Goal: Task Accomplishment & Management: Manage account settings

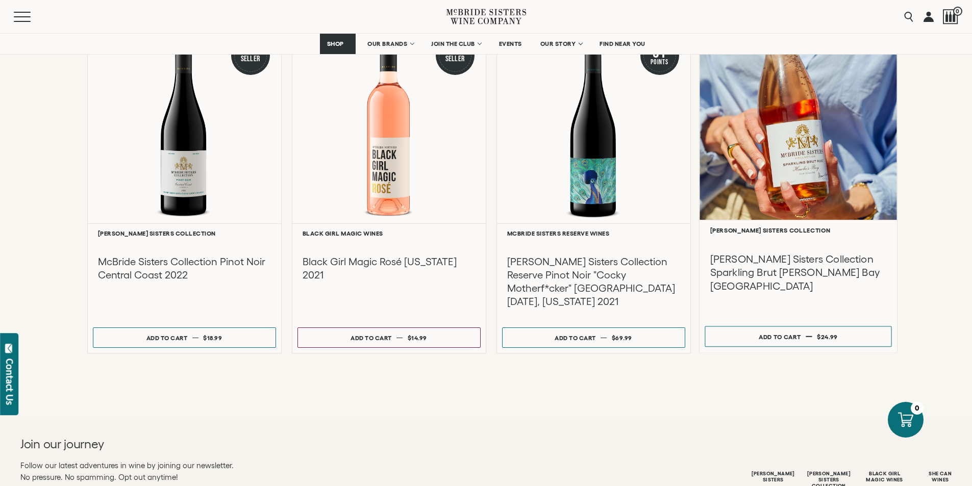
scroll to position [1429, 0]
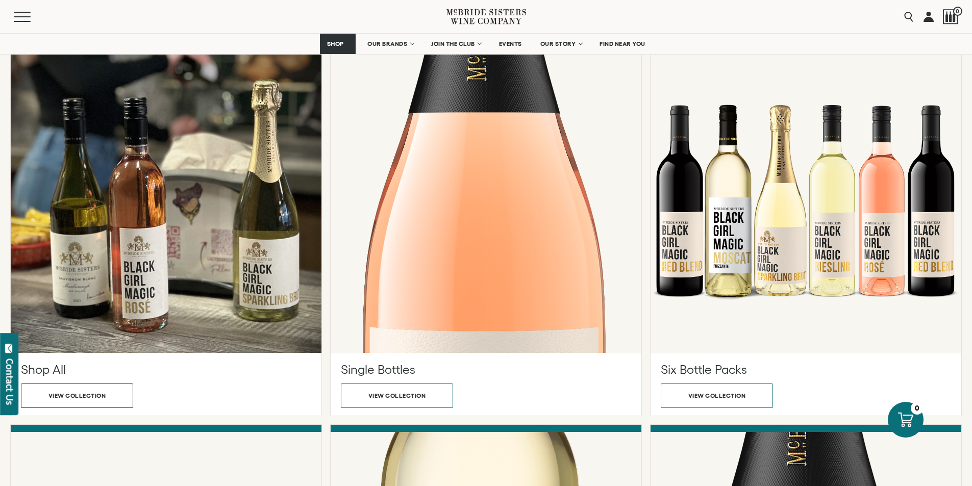
scroll to position [1735, 0]
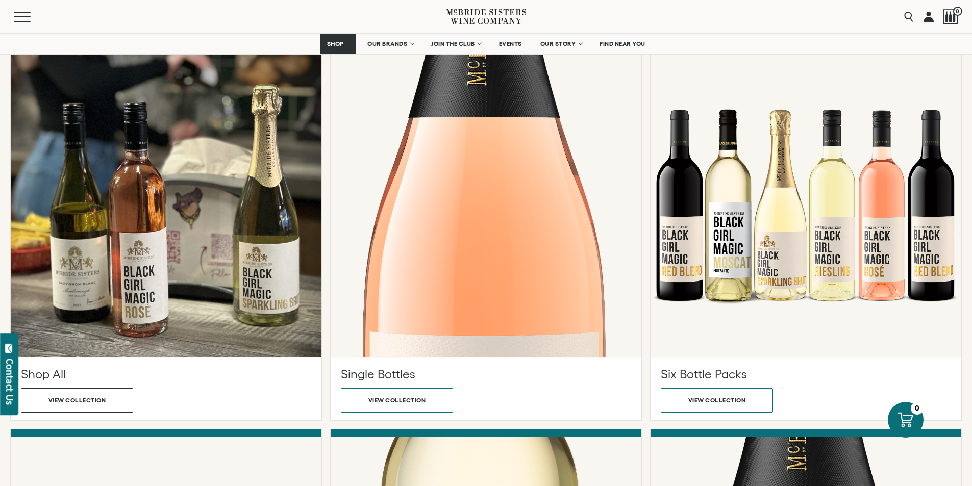
click at [418, 25] on button "View collection" at bounding box center [397, 13] width 112 height 24
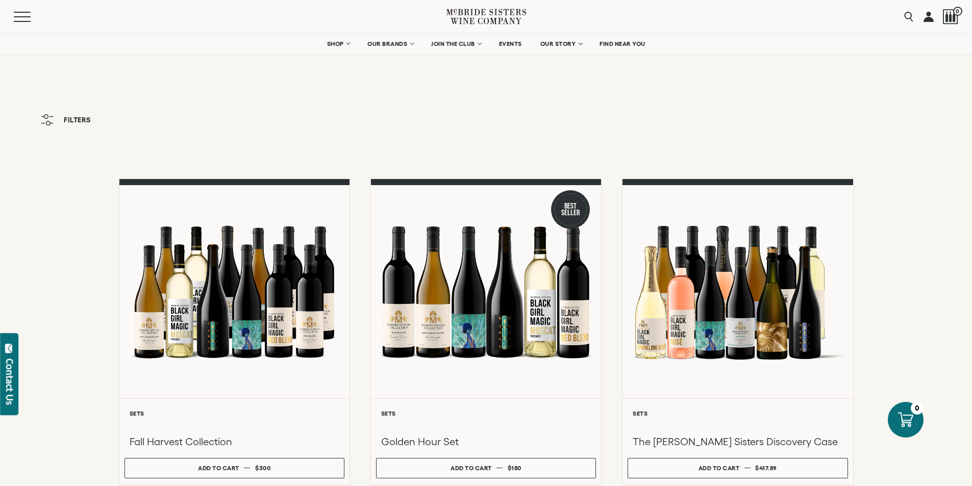
click at [924, 19] on link at bounding box center [929, 16] width 10 height 33
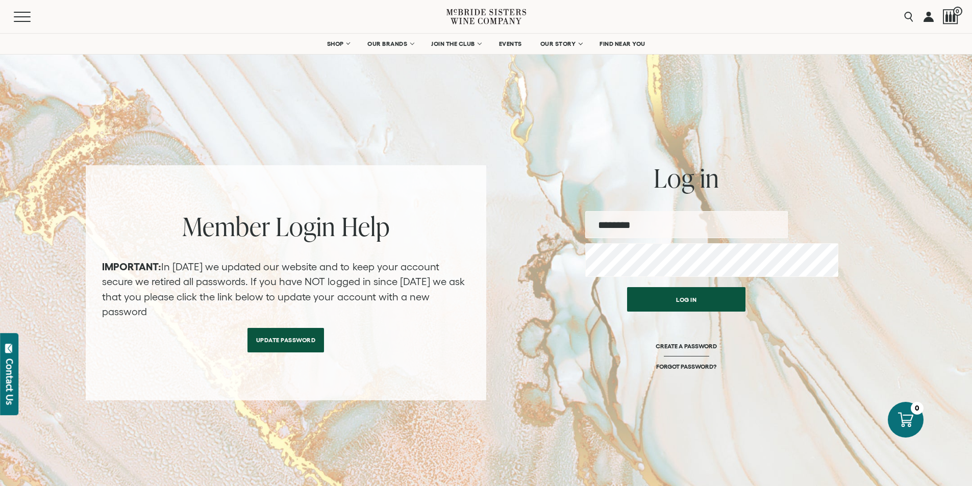
click at [684, 229] on input "email" at bounding box center [686, 224] width 203 height 27
type input "**********"
click at [722, 309] on button "Log in" at bounding box center [686, 297] width 118 height 24
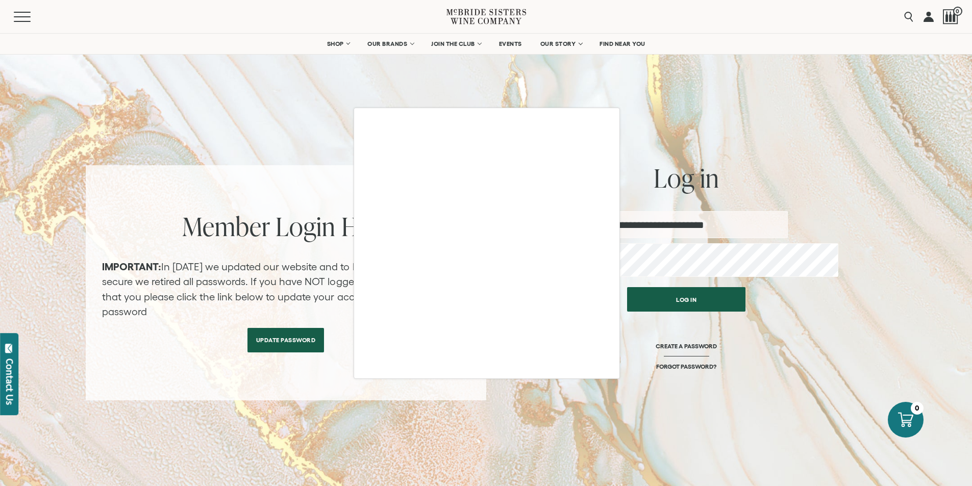
click at [722, 314] on div at bounding box center [486, 243] width 972 height 486
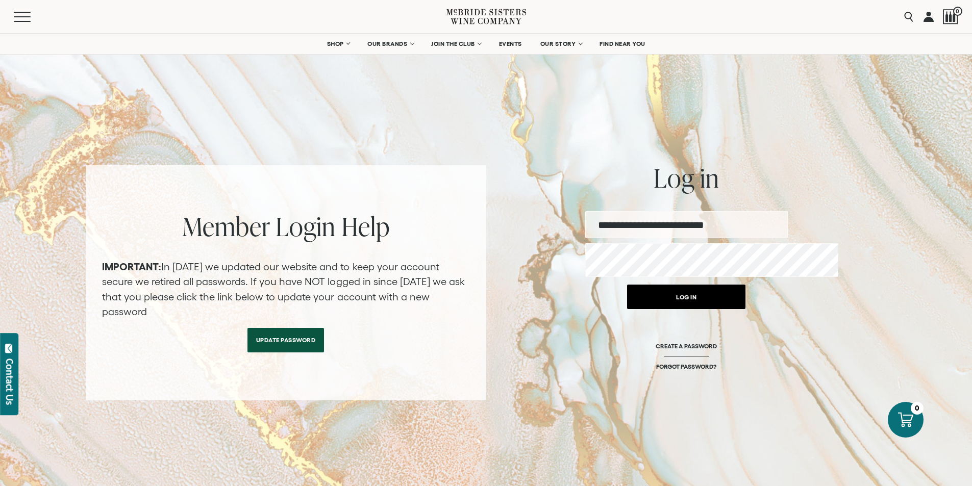
click at [722, 309] on button "Log in" at bounding box center [686, 297] width 118 height 24
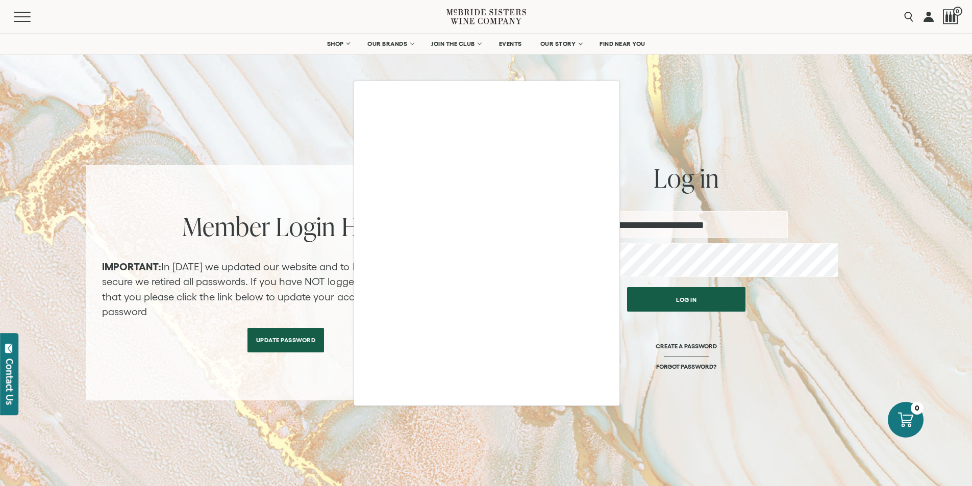
click at [705, 315] on div at bounding box center [486, 243] width 972 height 486
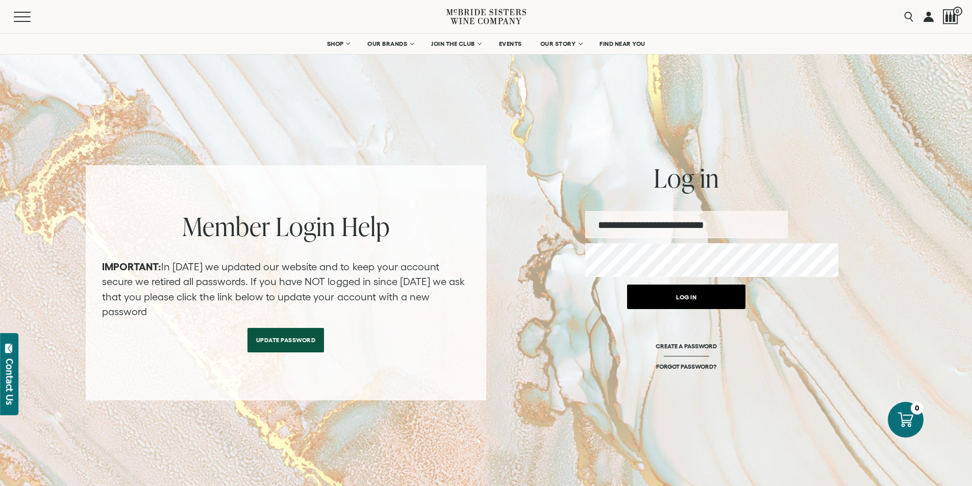
click at [708, 309] on button "Log in" at bounding box center [686, 297] width 118 height 24
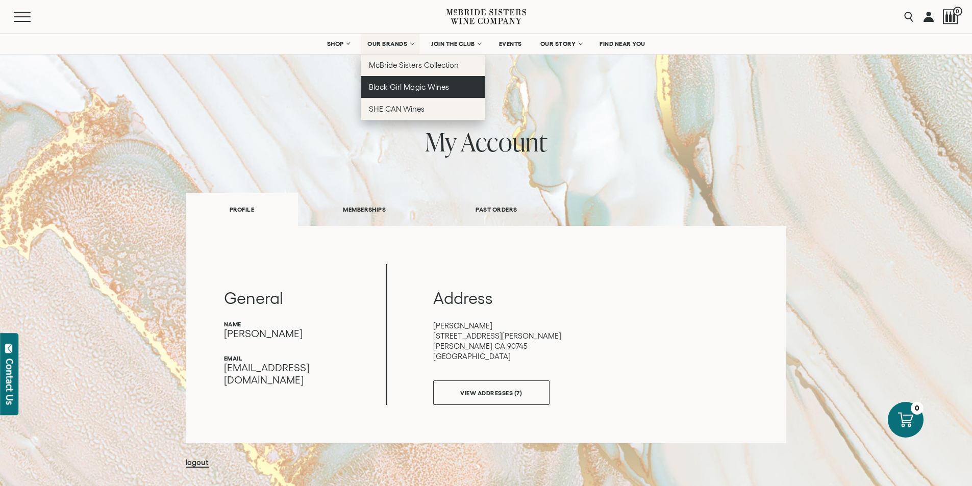
click at [402, 91] on span "Black Girl Magic Wines" at bounding box center [409, 87] width 80 height 9
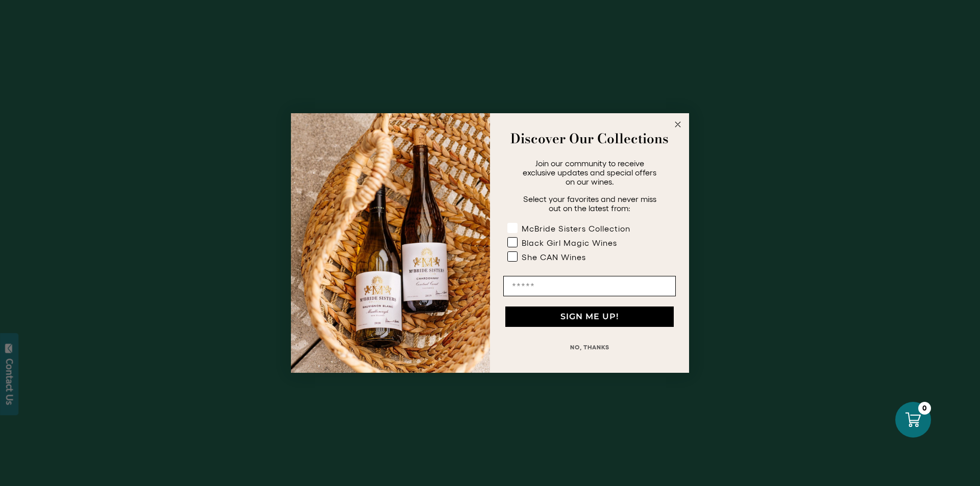
click at [518, 224] on rect "POPUP Form" at bounding box center [513, 229] width 10 height 10
click at [514, 238] on rect "POPUP Form" at bounding box center [513, 243] width 10 height 10
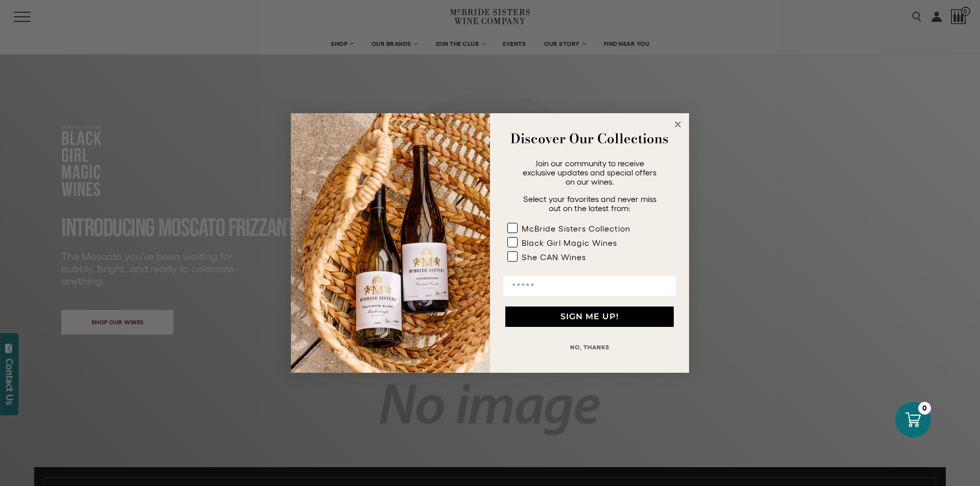
click at [535, 279] on input "Email" at bounding box center [589, 286] width 173 height 20
type input "***"
click at [677, 129] on circle "Close dialog" at bounding box center [678, 125] width 12 height 12
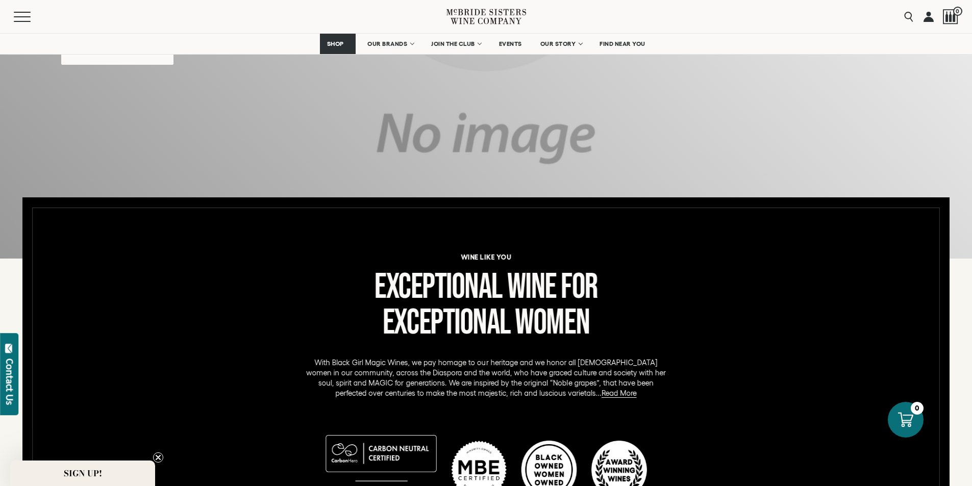
scroll to position [204, 0]
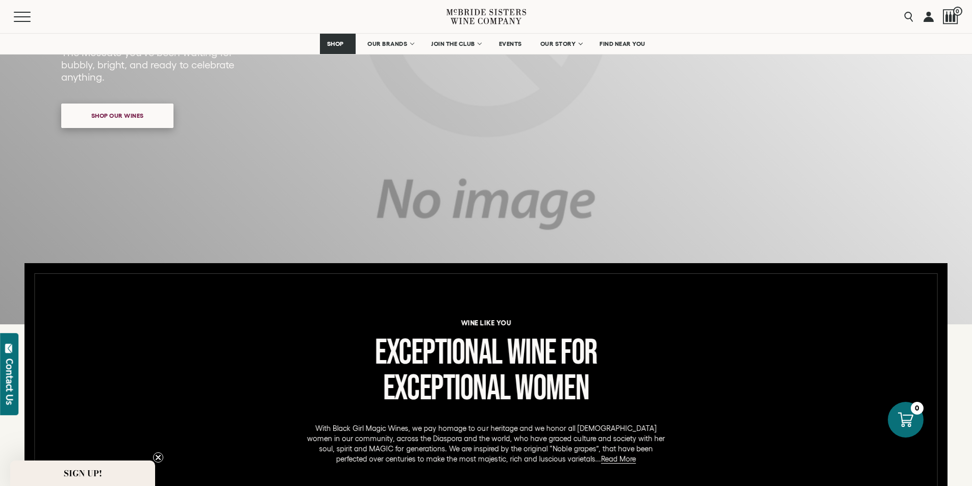
click at [132, 115] on span "Shop our wines" at bounding box center [117, 116] width 88 height 20
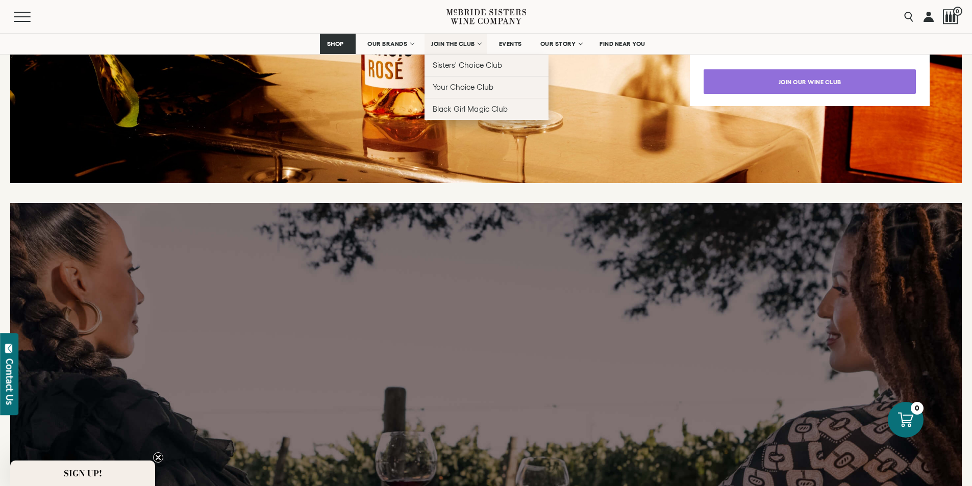
scroll to position [2023, 0]
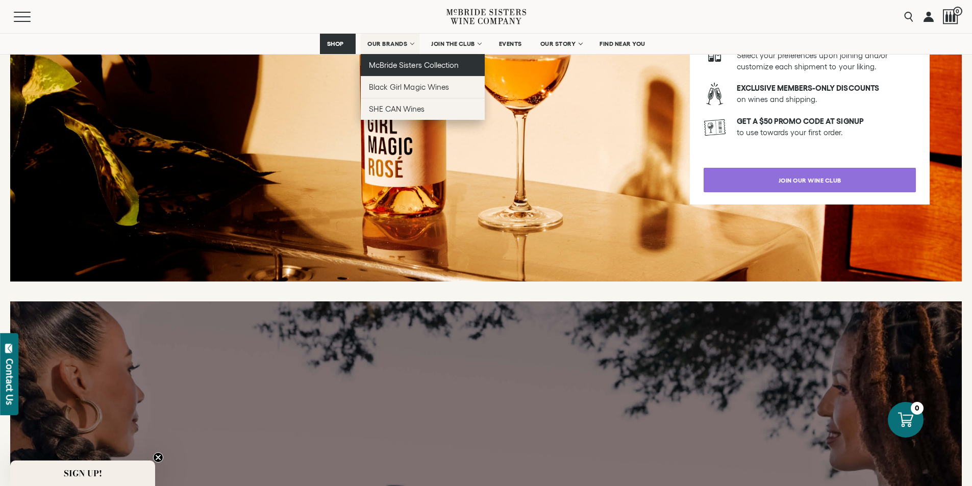
click at [415, 69] on span "[PERSON_NAME] Sisters Collection" at bounding box center [414, 65] width 90 height 9
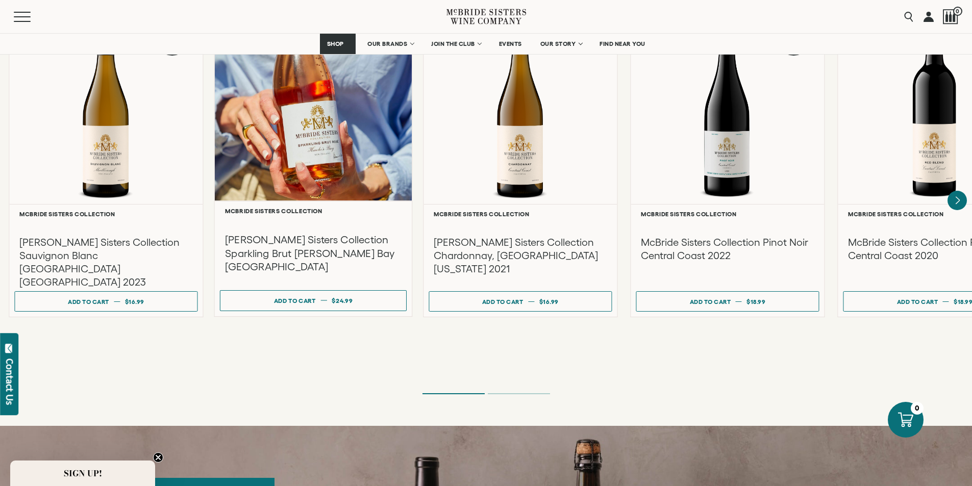
scroll to position [1021, 0]
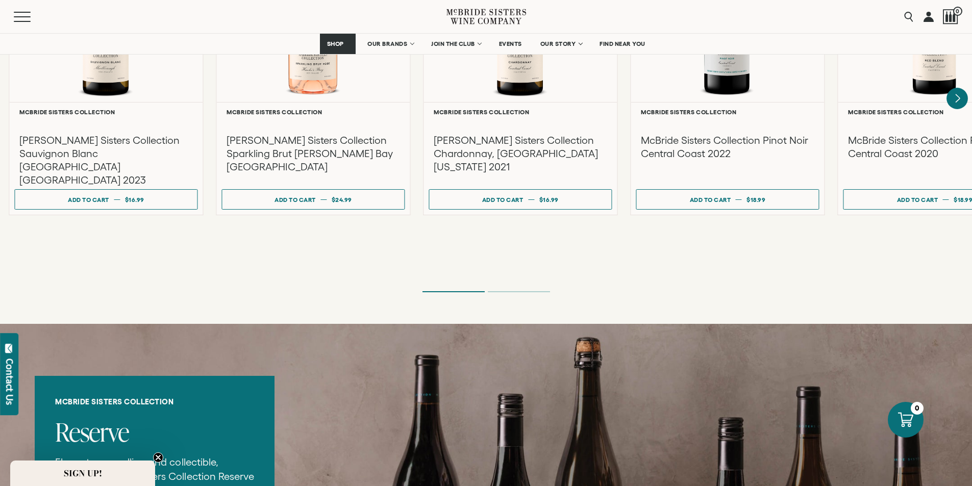
click at [956, 103] on icon "Next" at bounding box center [958, 98] width 4 height 8
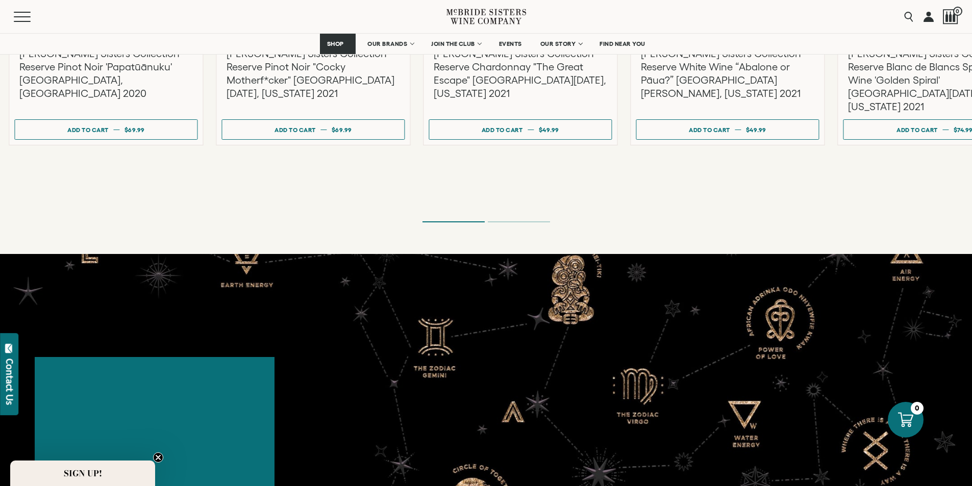
scroll to position [2041, 0]
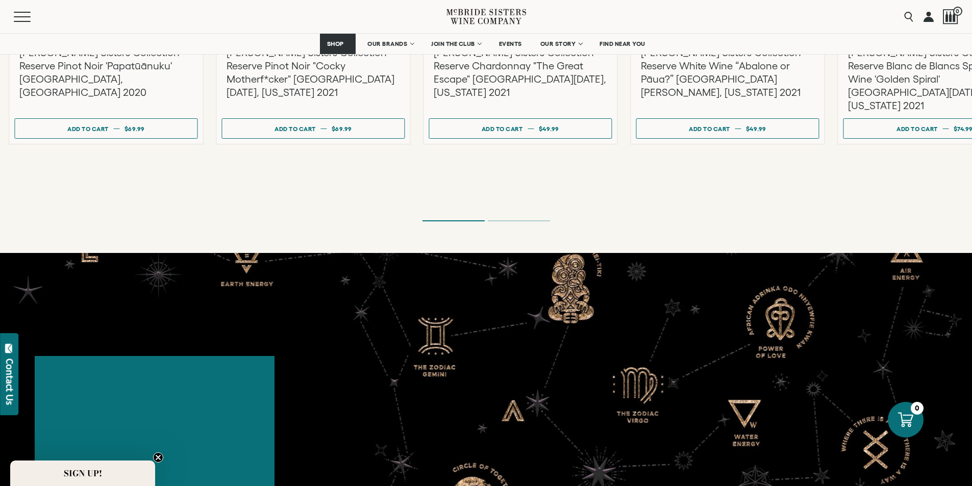
click at [950, 30] on icon "Next" at bounding box center [957, 19] width 21 height 21
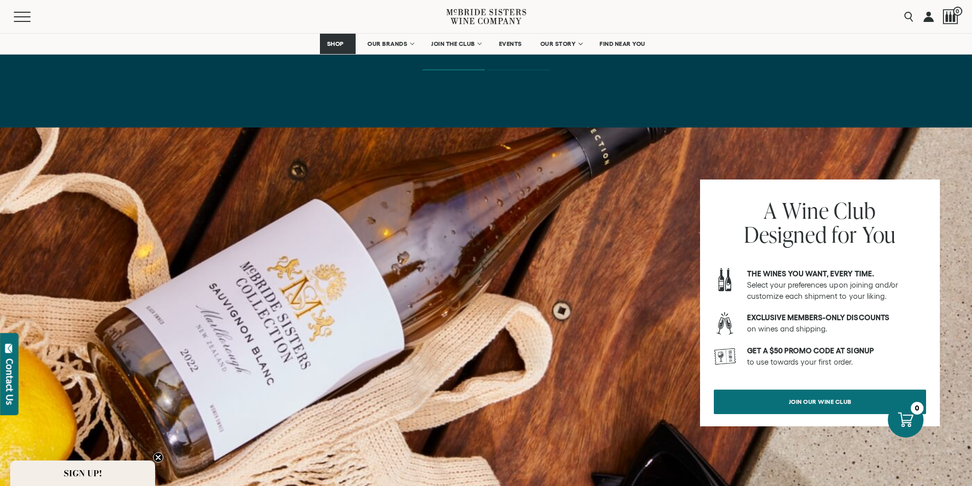
scroll to position [3675, 0]
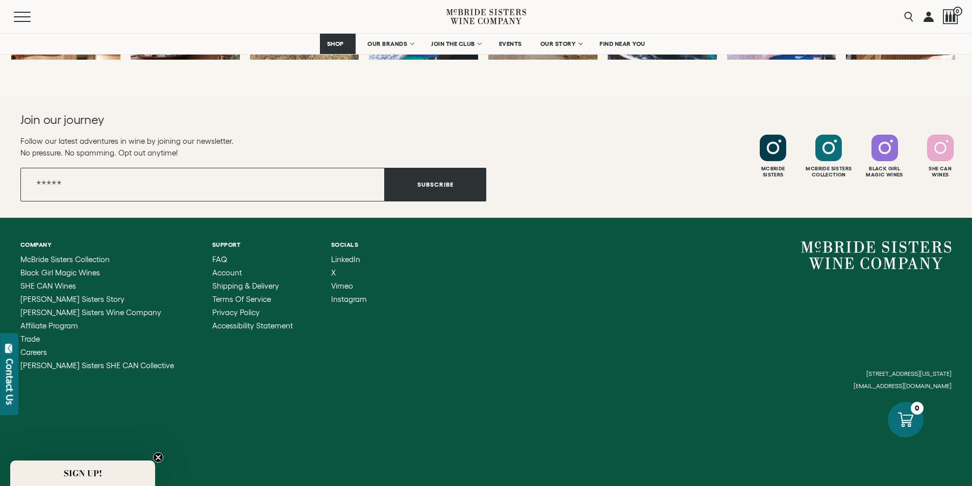
scroll to position [5308, 0]
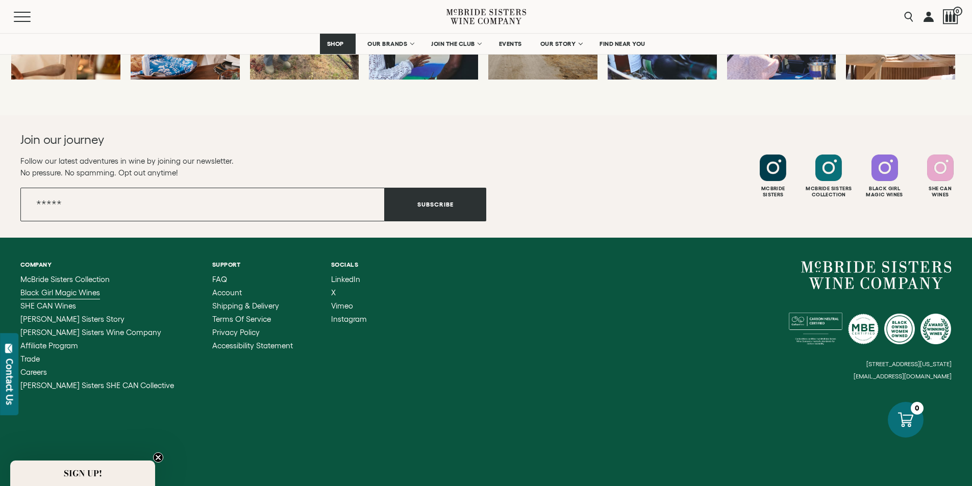
click at [85, 297] on span "Black Girl Magic Wines" at bounding box center [60, 292] width 80 height 9
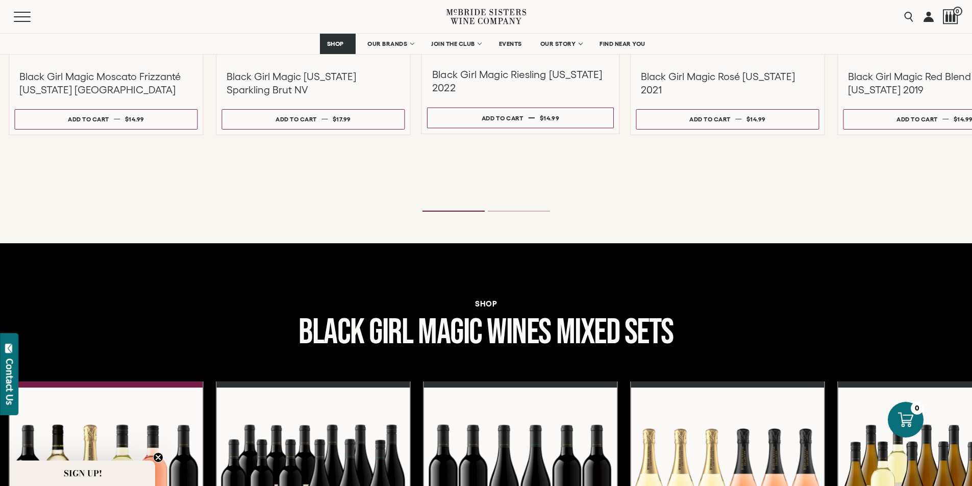
scroll to position [1123, 0]
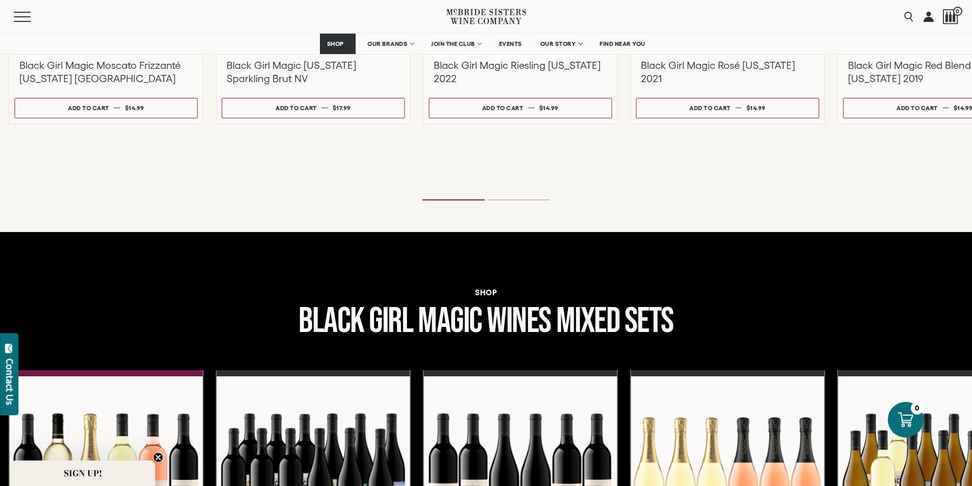
click at [956, 19] on icon "Next" at bounding box center [958, 15] width 4 height 8
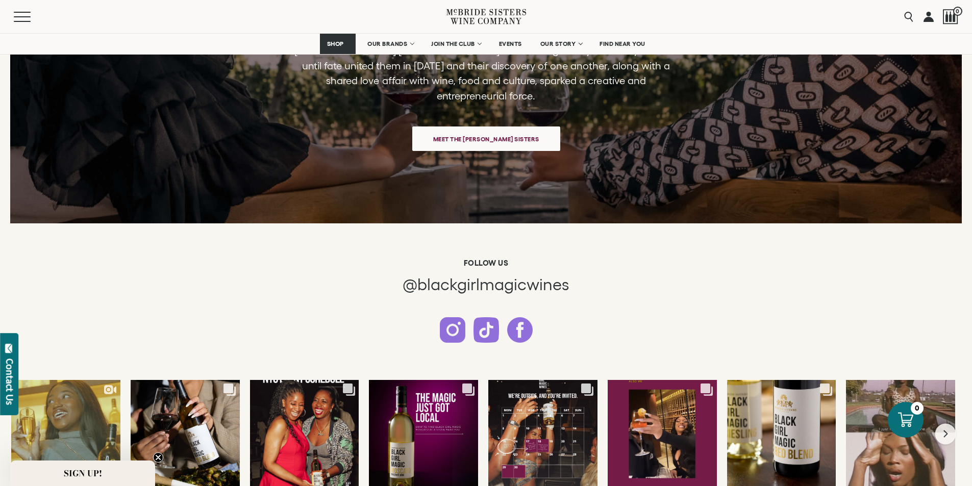
scroll to position [2603, 0]
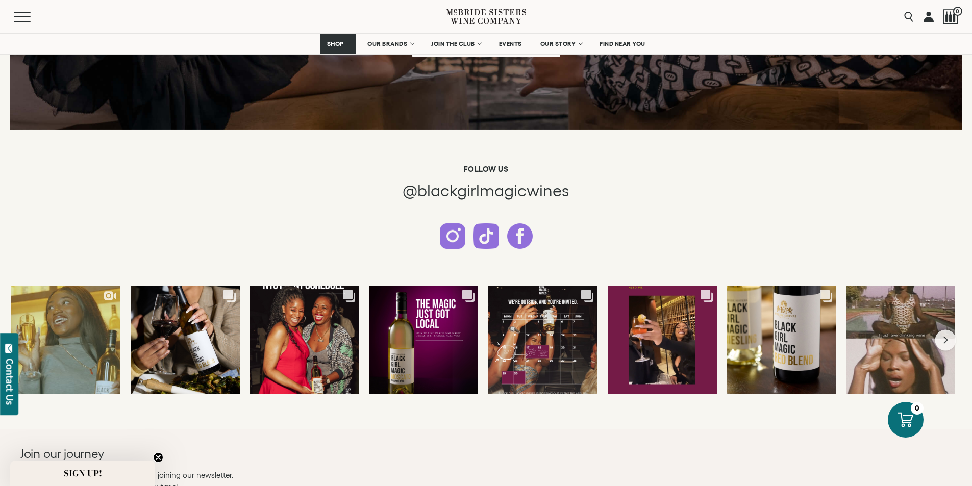
click at [97, 473] on span "SIGN UP!" at bounding box center [83, 473] width 38 height 12
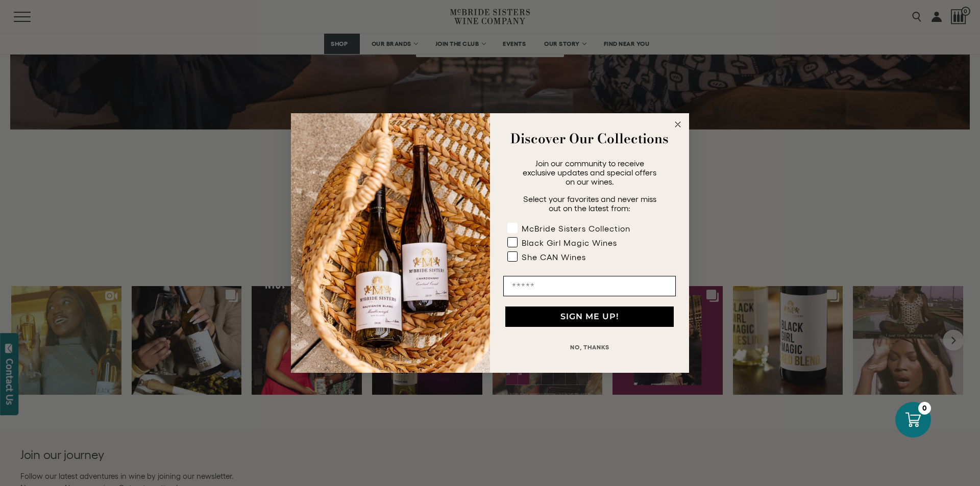
click at [515, 225] on rect "POPUP Form" at bounding box center [513, 229] width 10 height 10
click at [513, 238] on rect "POPUP Form" at bounding box center [513, 243] width 10 height 10
click at [544, 279] on input "Email" at bounding box center [589, 286] width 173 height 20
type input "**********"
click at [605, 342] on button "NO, THANKS" at bounding box center [589, 347] width 173 height 20
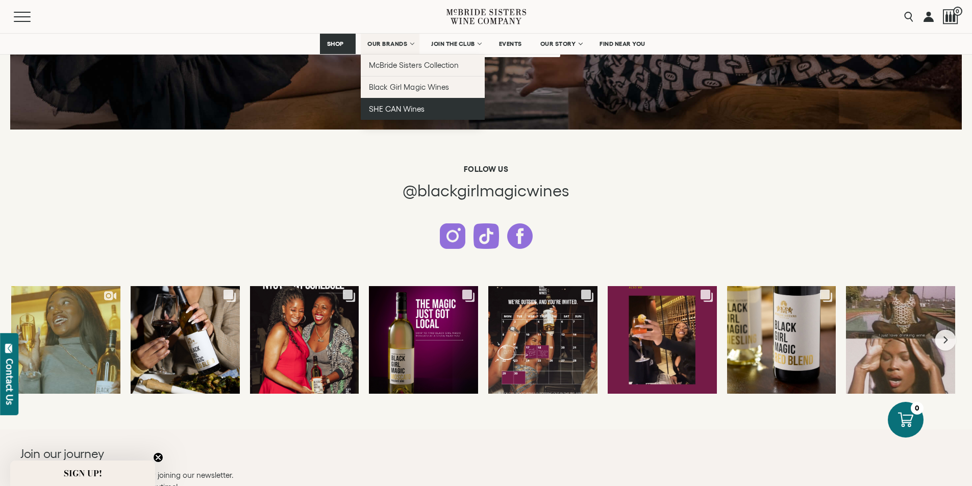
click at [409, 113] on span "SHE CAN Wines" at bounding box center [397, 109] width 56 height 9
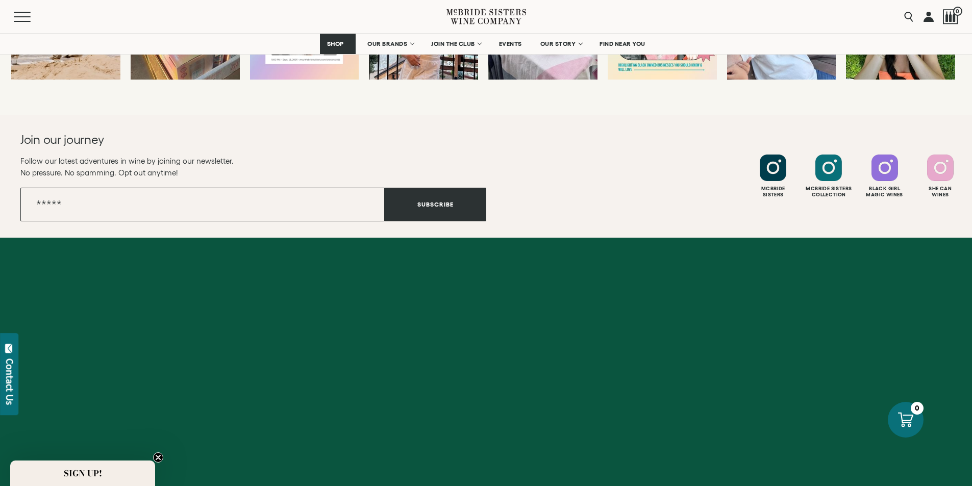
scroll to position [2001, 0]
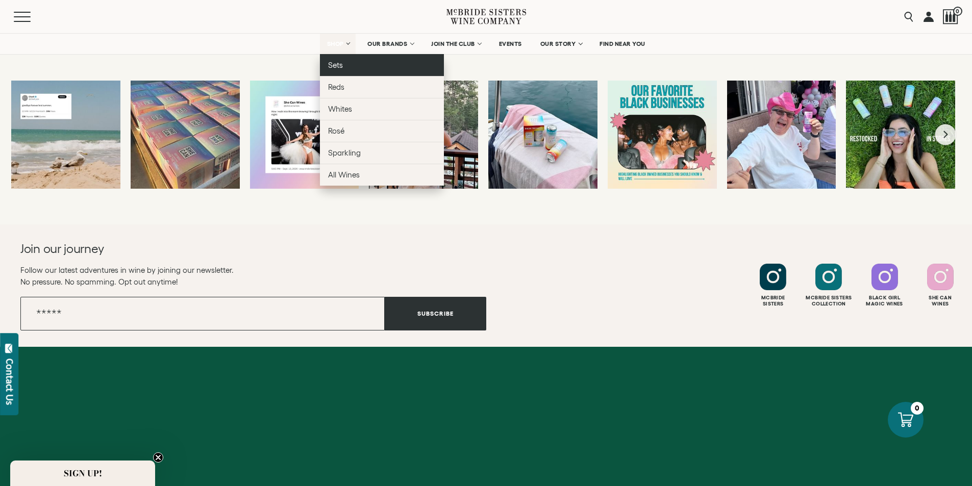
click at [333, 71] on link "Sets" at bounding box center [382, 65] width 124 height 22
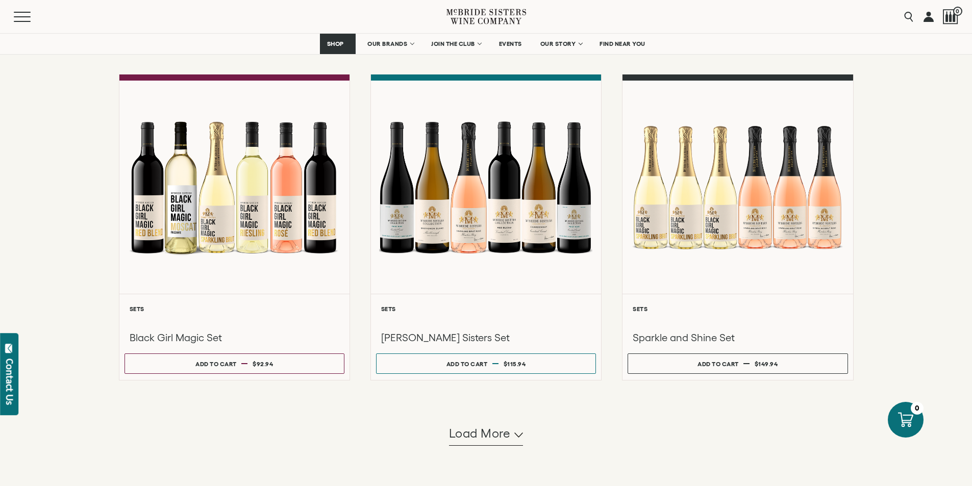
scroll to position [755, 0]
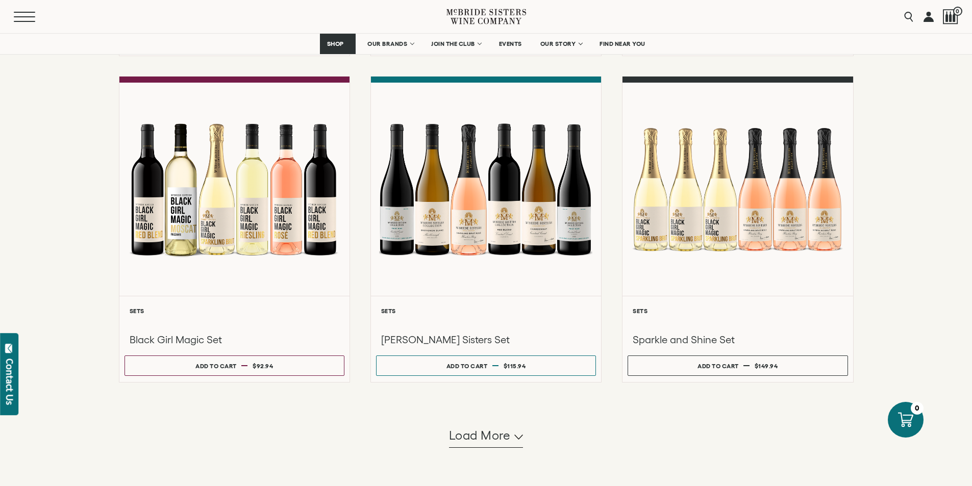
click at [30, 16] on span "Mobile Menu Trigger" at bounding box center [24, 16] width 21 height 1
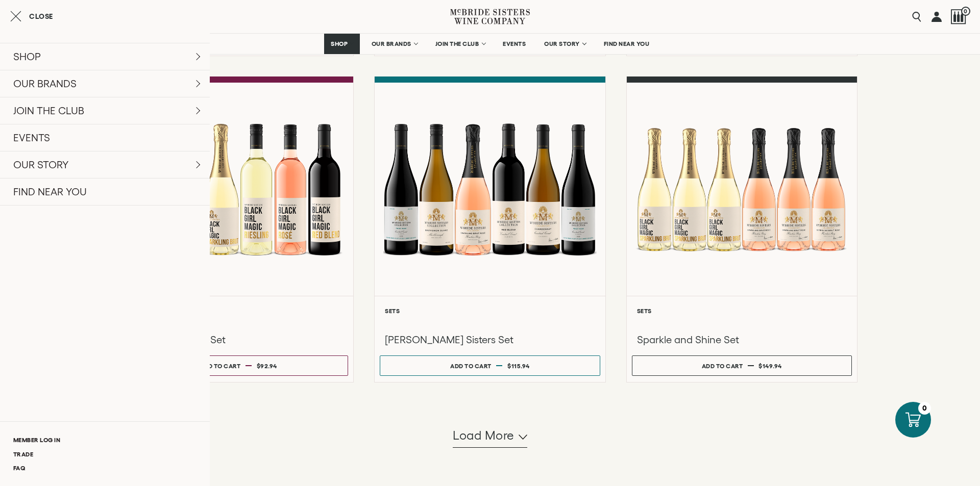
click at [21, 14] on icon "Close cart" at bounding box center [15, 16] width 11 height 12
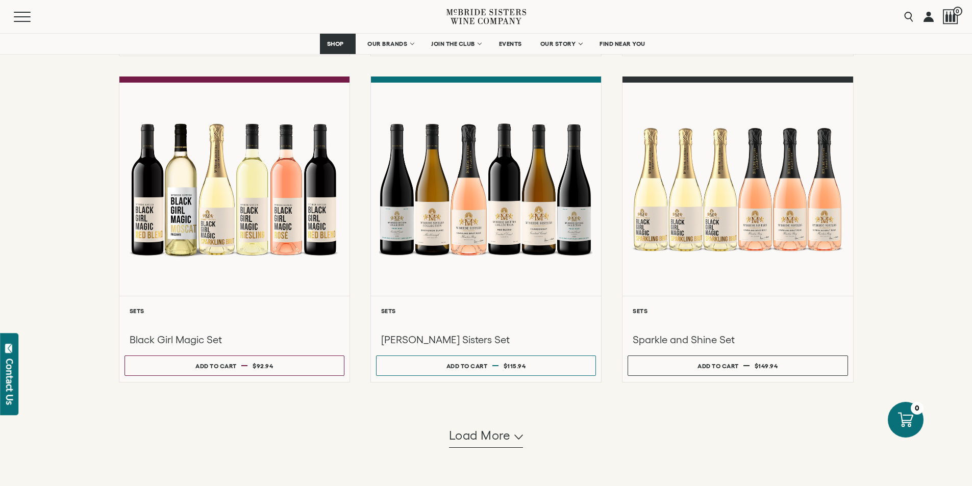
click at [924, 19] on link at bounding box center [929, 16] width 10 height 33
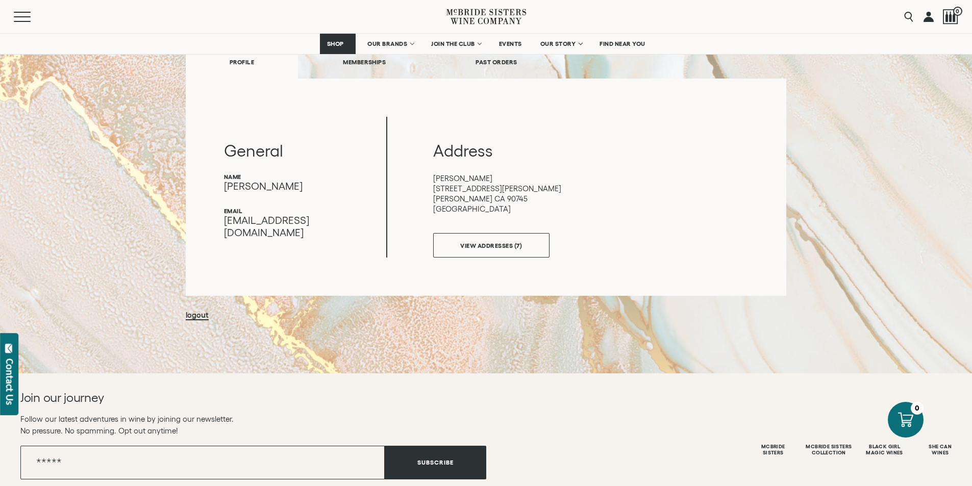
scroll to position [153, 0]
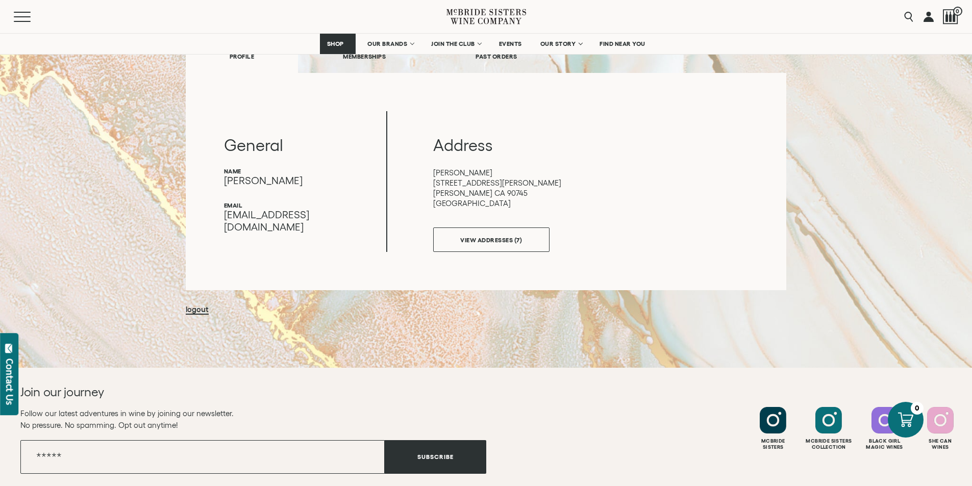
click at [495, 65] on link "PAST ORDERS" at bounding box center [496, 56] width 131 height 35
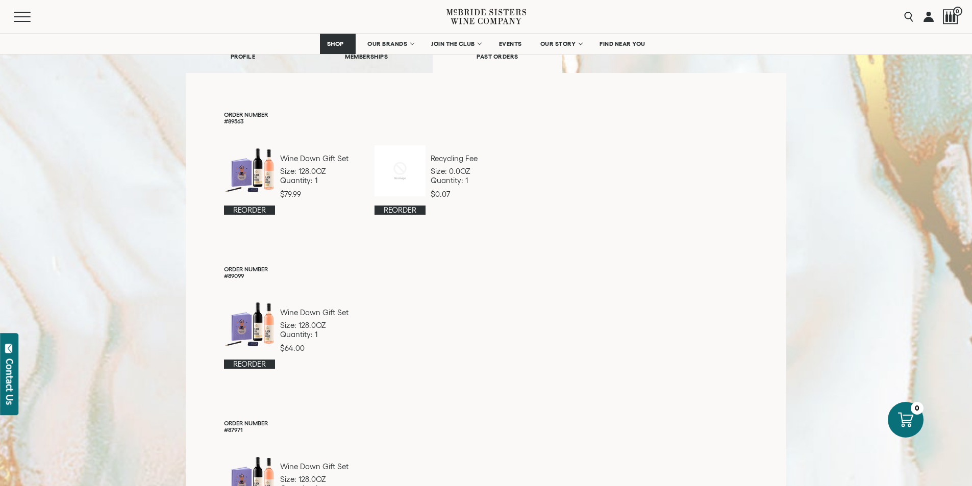
scroll to position [102, 0]
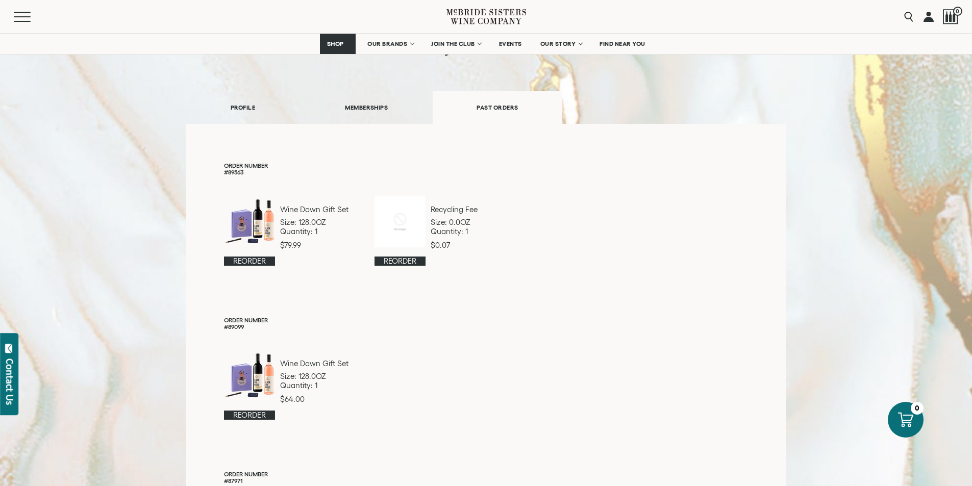
click at [224, 266] on link "Reorder" at bounding box center [249, 261] width 51 height 9
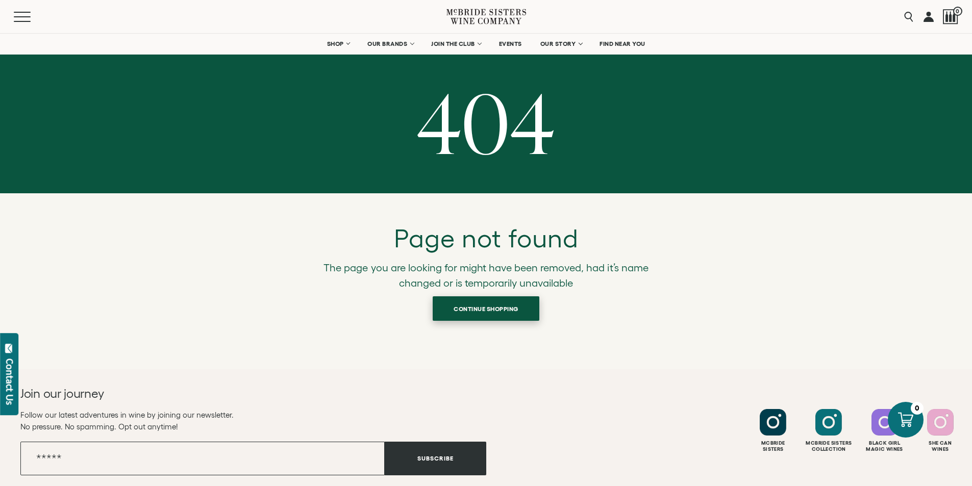
click at [481, 319] on span "Continue shopping" at bounding box center [486, 309] width 101 height 20
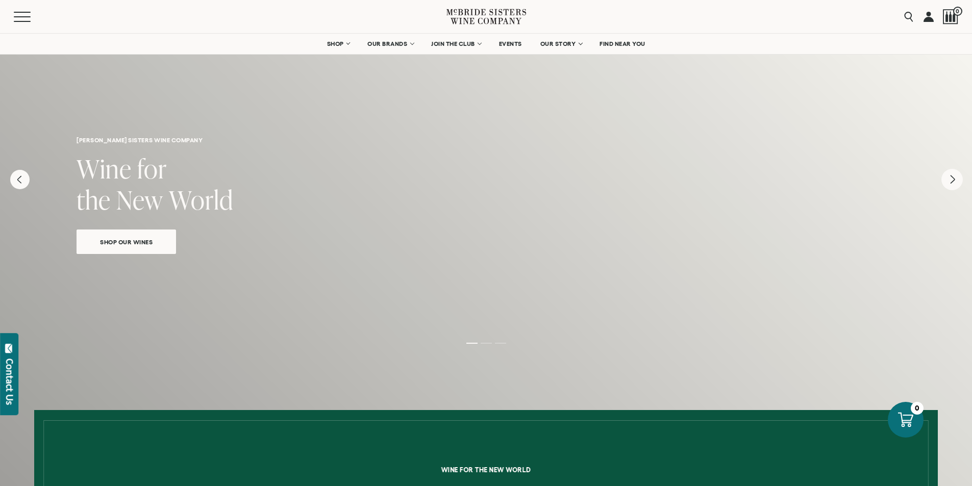
click at [943, 190] on icon "Next" at bounding box center [952, 179] width 21 height 21
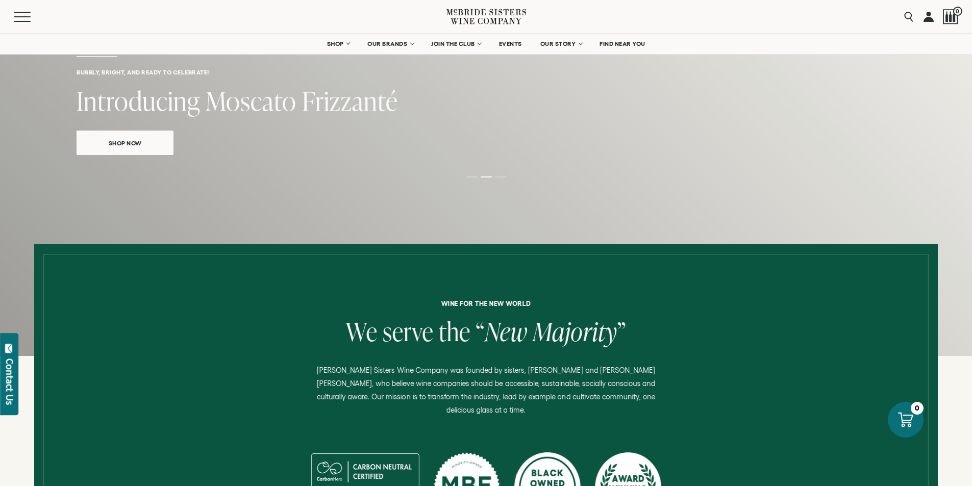
scroll to position [51, 0]
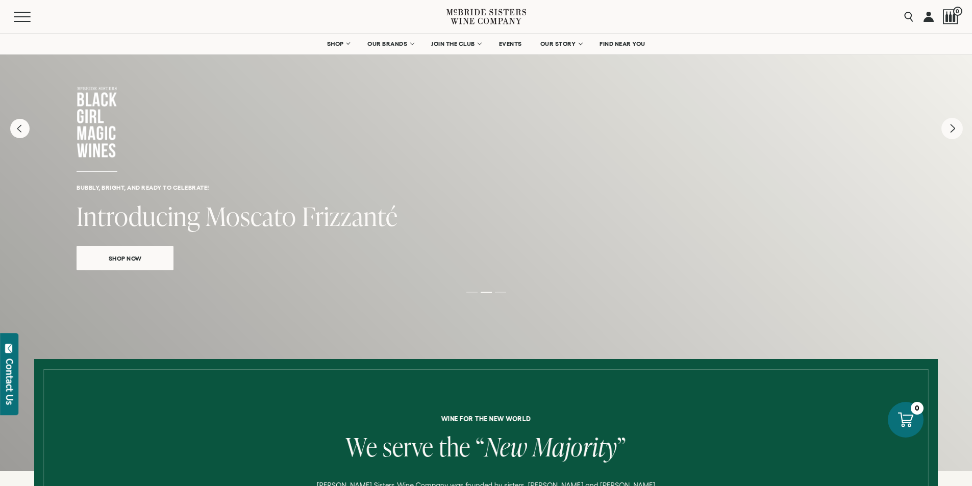
click at [942, 139] on icon "Next" at bounding box center [952, 128] width 21 height 21
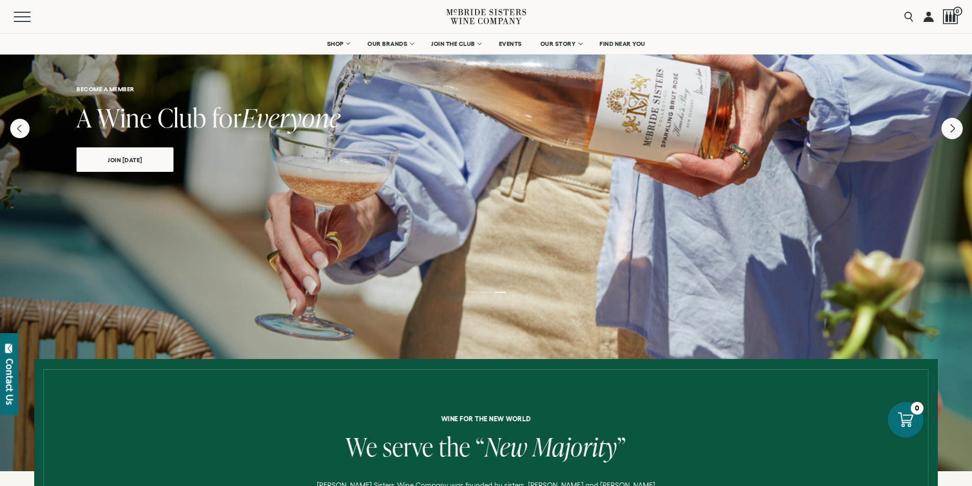
click at [942, 139] on icon "Next" at bounding box center [952, 128] width 21 height 21
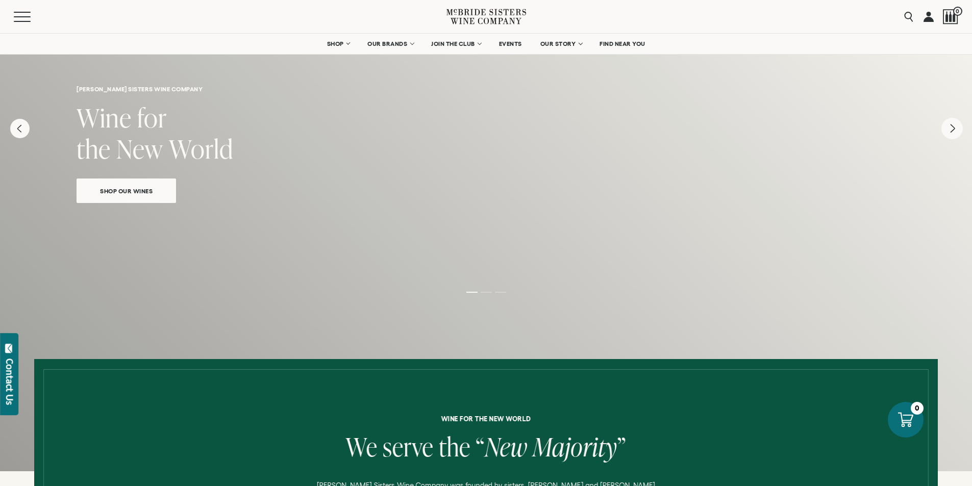
click at [942, 139] on icon "Next" at bounding box center [952, 128] width 21 height 21
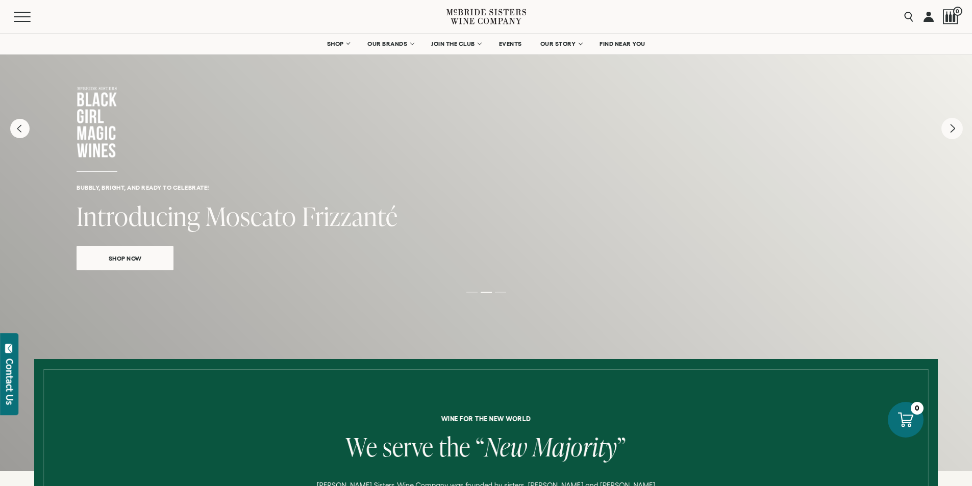
click at [942, 139] on icon "Next" at bounding box center [952, 128] width 21 height 21
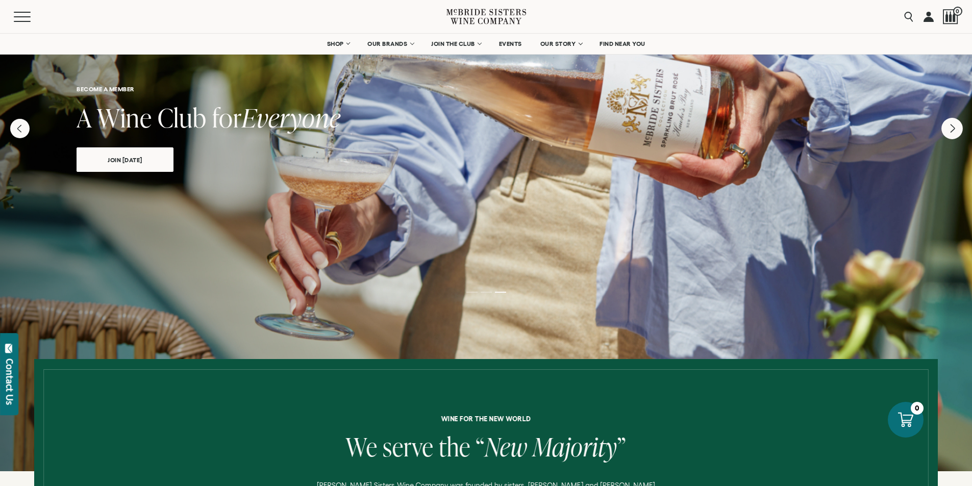
click at [942, 139] on icon "Next" at bounding box center [952, 128] width 21 height 21
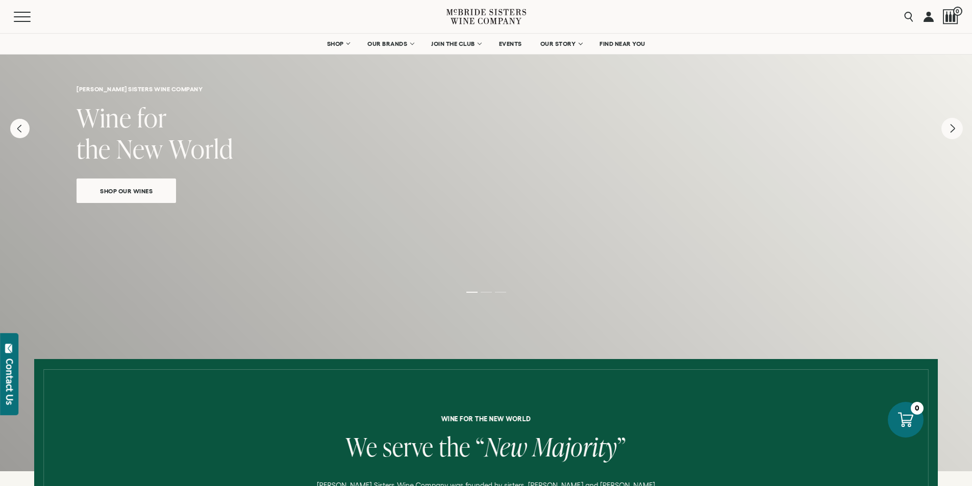
click at [951, 133] on icon "Next" at bounding box center [953, 129] width 4 height 8
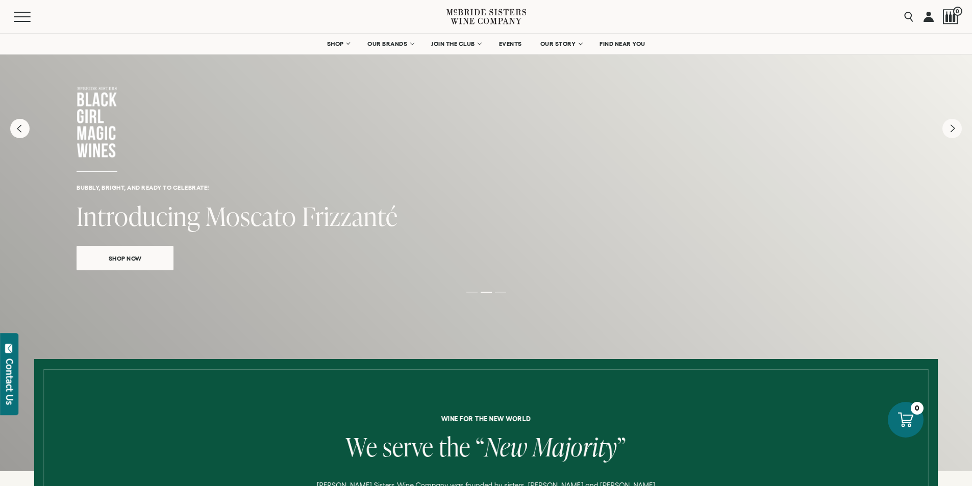
click at [108, 264] on span "Shop Now" at bounding box center [125, 259] width 69 height 12
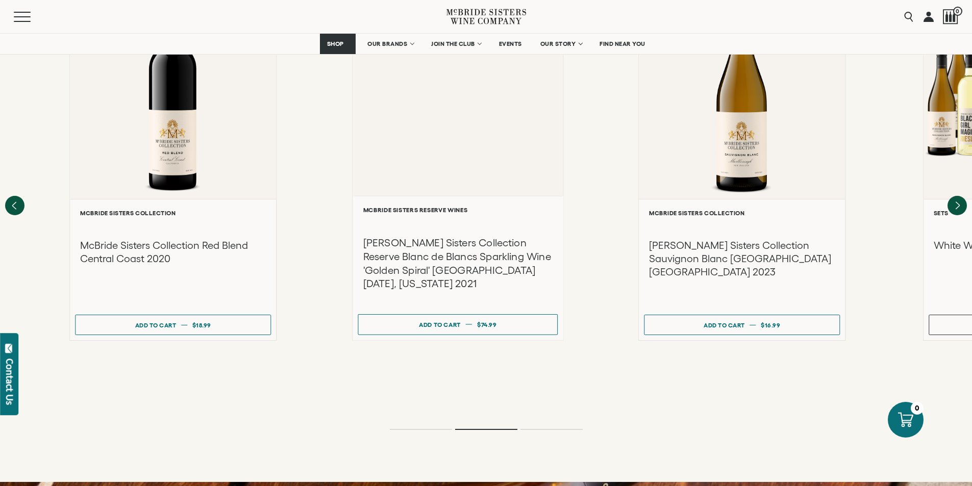
scroll to position [1531, 0]
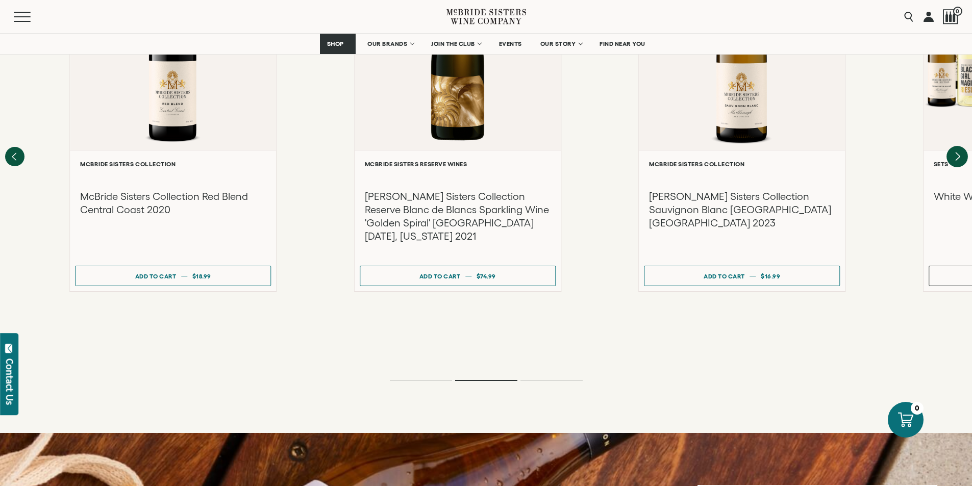
click at [951, 167] on icon "Next" at bounding box center [957, 156] width 21 height 21
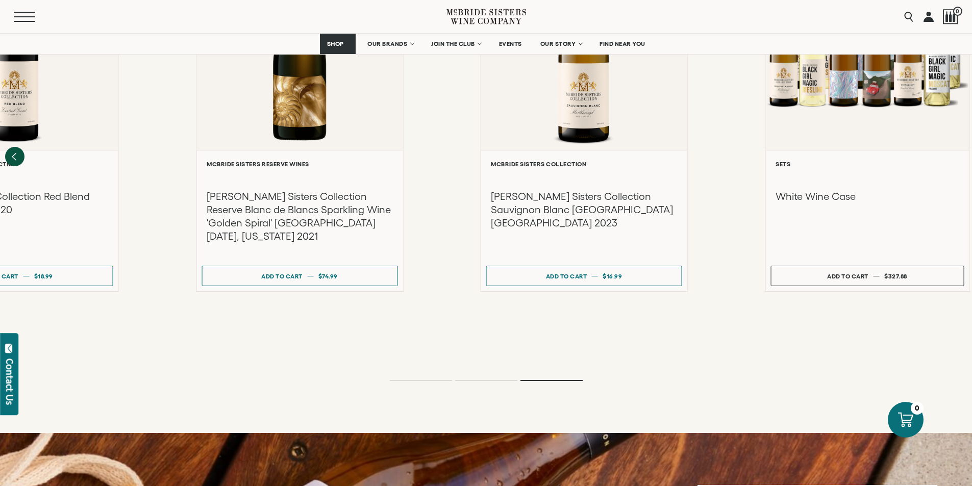
click at [26, 15] on button "Menu" at bounding box center [32, 17] width 37 height 10
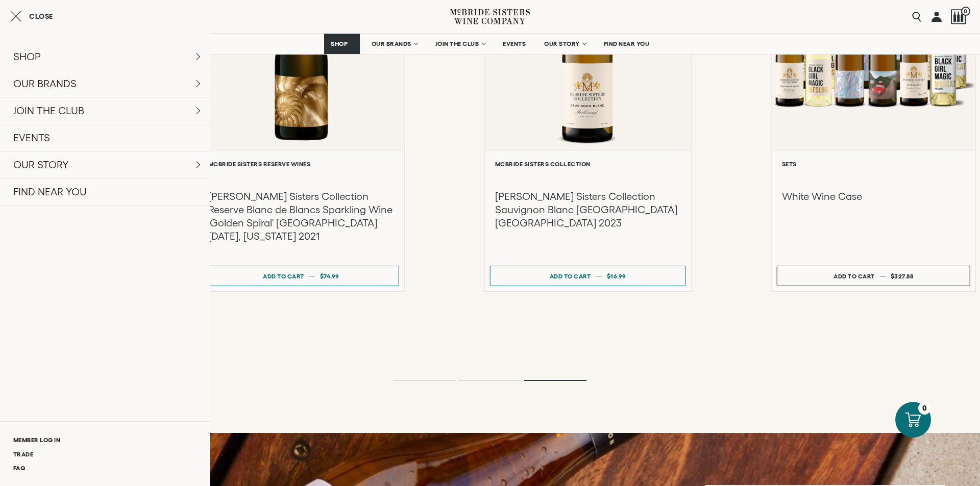
click at [51, 19] on span "Close" at bounding box center [41, 16] width 24 height 7
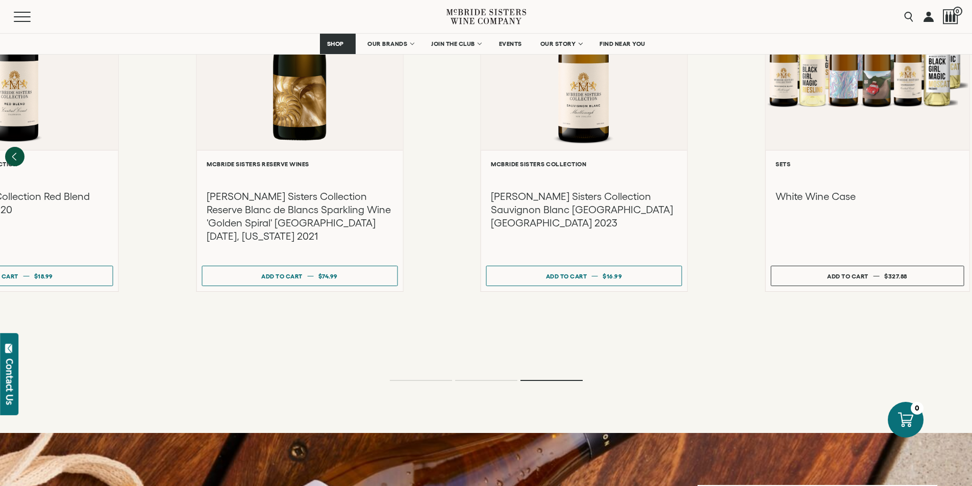
click at [924, 20] on link at bounding box center [929, 16] width 10 height 33
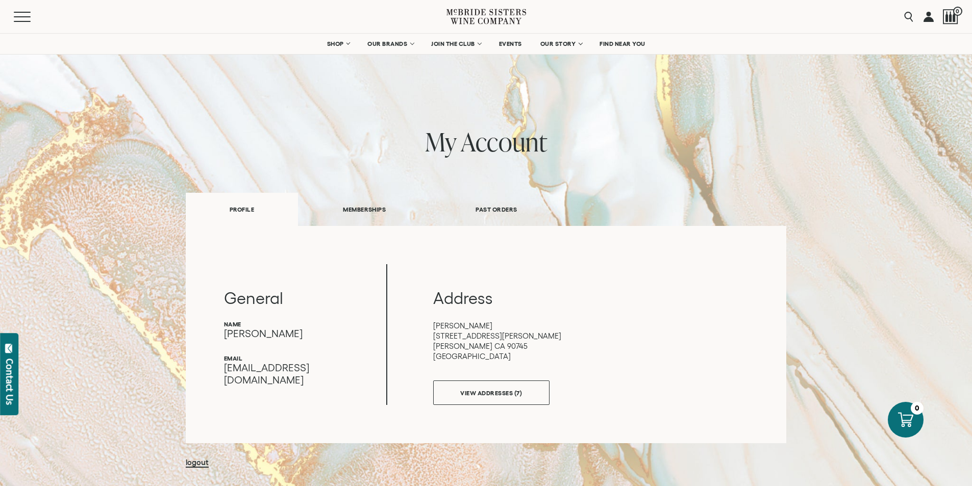
click at [348, 217] on link "MEMBERSHIPS" at bounding box center [364, 209] width 133 height 35
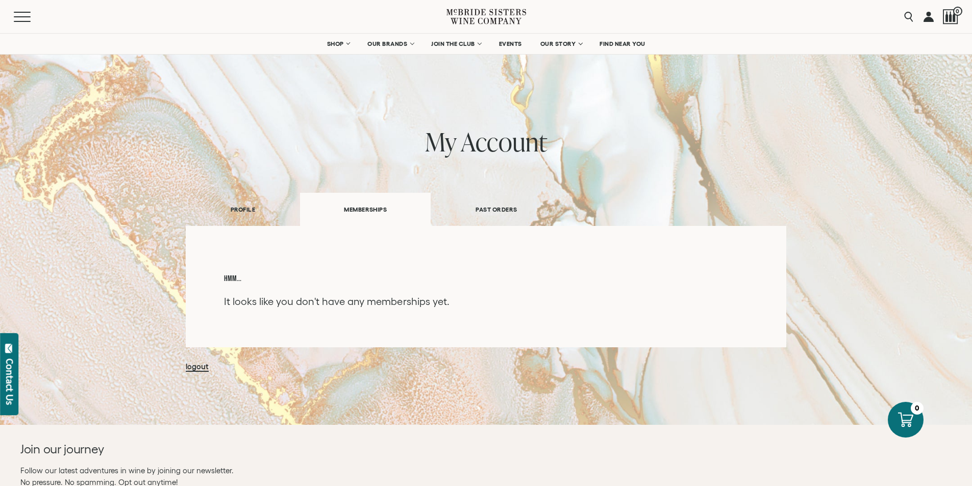
click at [491, 221] on link "PAST ORDERS" at bounding box center [496, 209] width 131 height 35
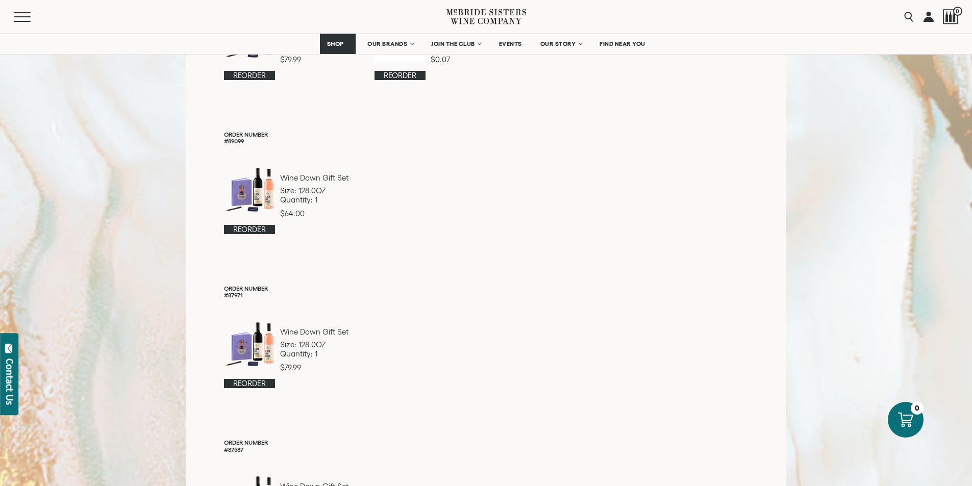
scroll to position [408, 0]
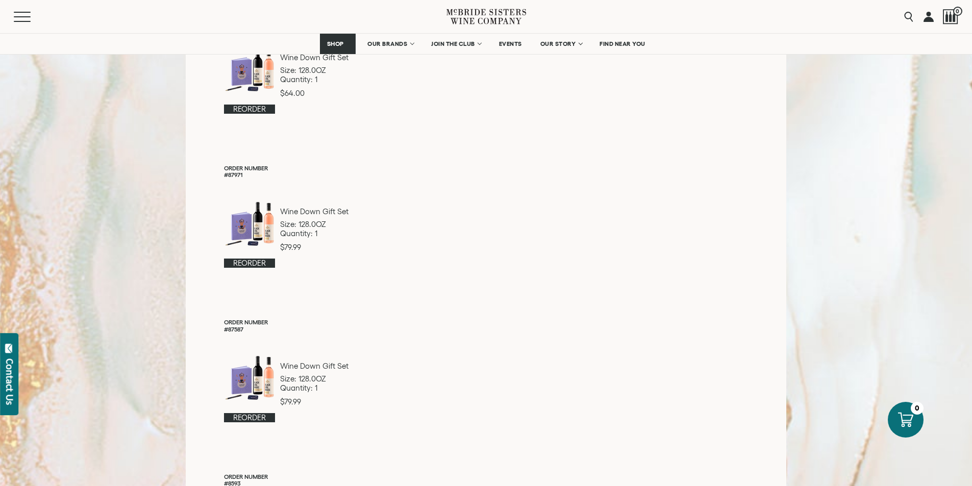
click at [224, 268] on link "Reorder" at bounding box center [249, 263] width 51 height 9
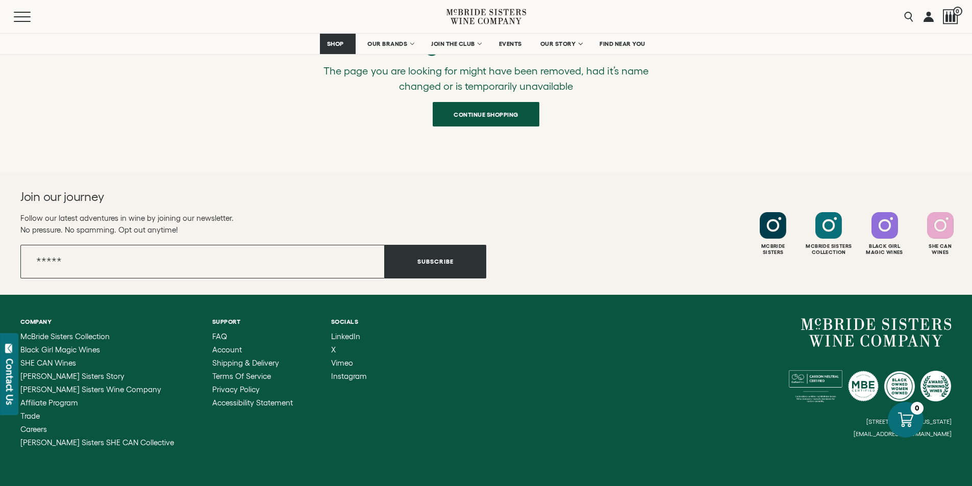
scroll to position [196, 0]
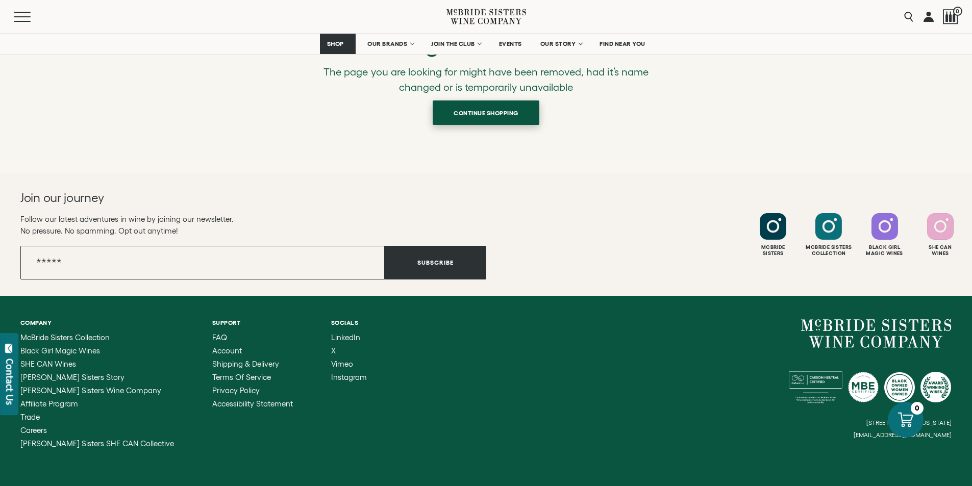
click at [485, 123] on span "Continue shopping" at bounding box center [486, 113] width 101 height 20
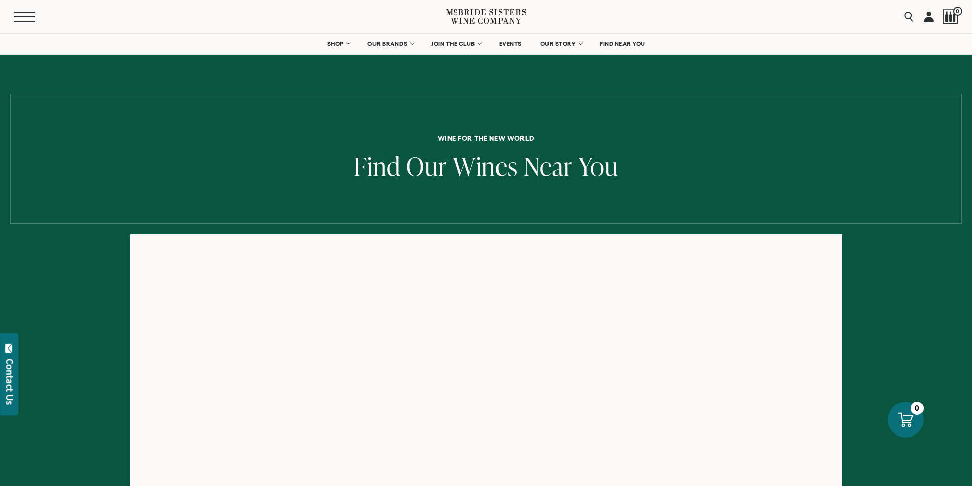
click at [31, 17] on span "Mobile Menu Trigger" at bounding box center [24, 16] width 21 height 1
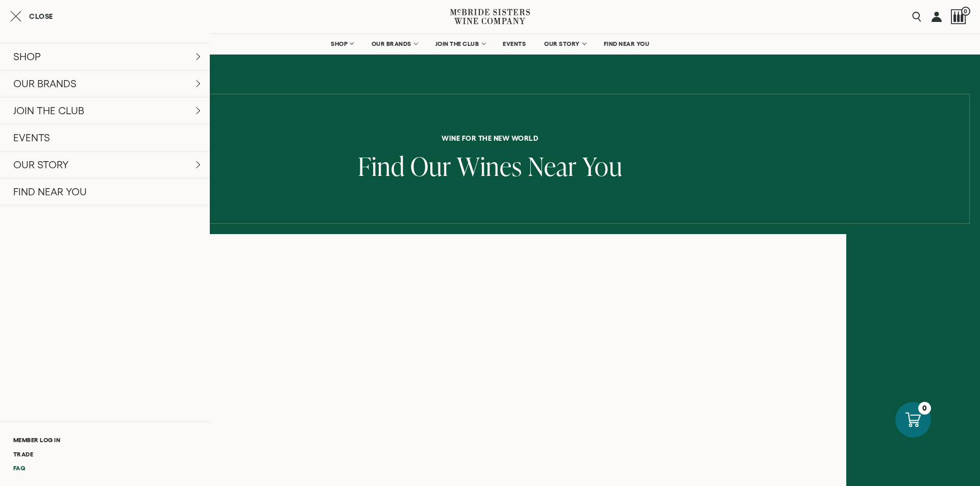
click at [27, 465] on link "FAQ" at bounding box center [105, 468] width 210 height 14
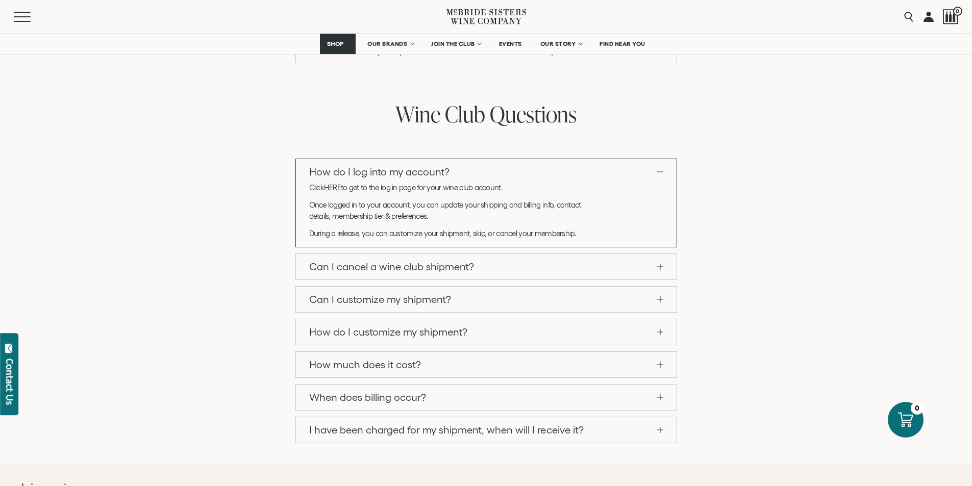
scroll to position [817, 0]
click at [677, 160] on link "How do I log into my account?" at bounding box center [486, 173] width 381 height 26
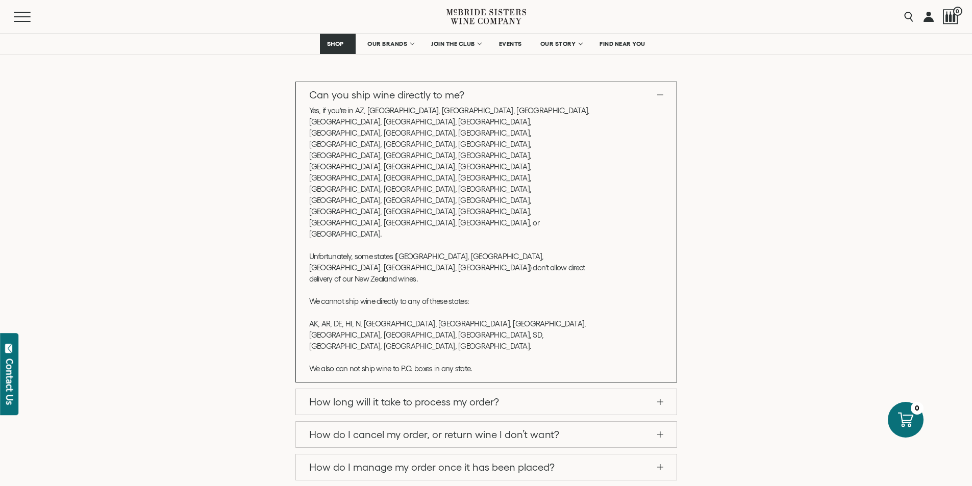
scroll to position [153, 0]
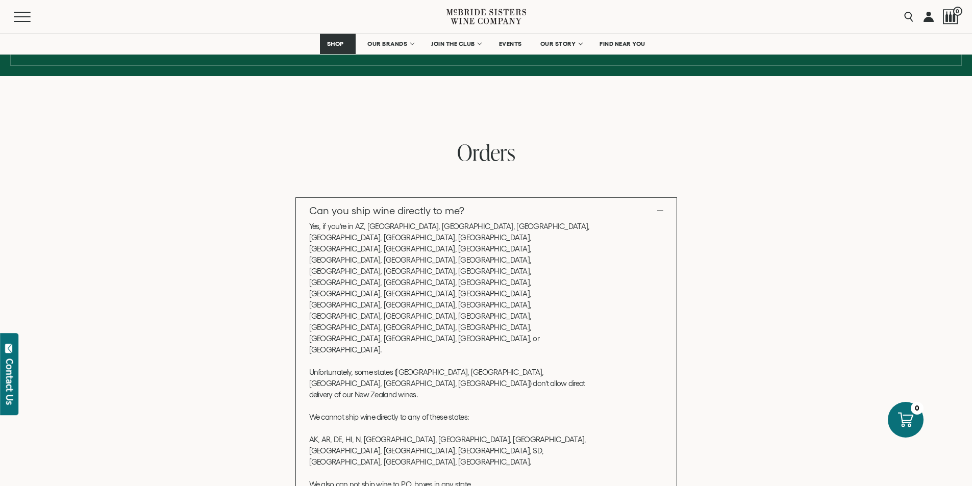
click at [677, 219] on link "Can you ship wine directly to me?" at bounding box center [486, 211] width 381 height 26
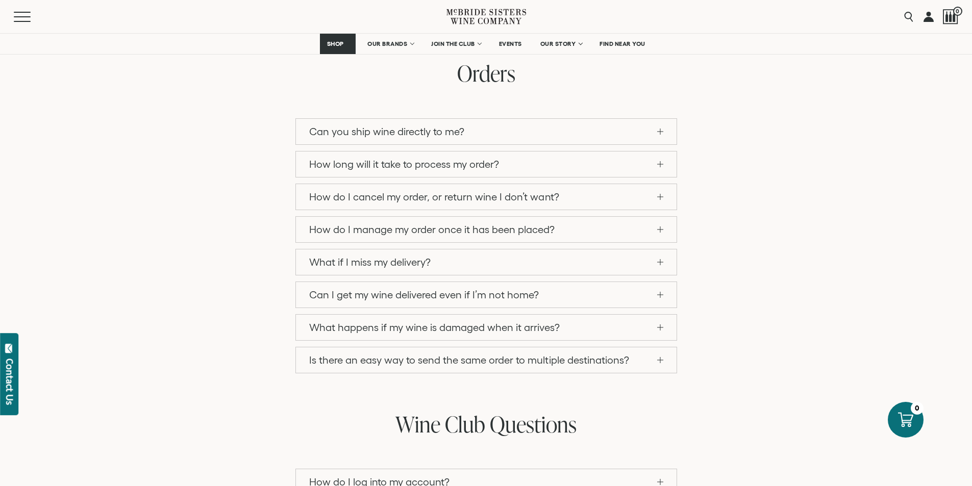
scroll to position [255, 0]
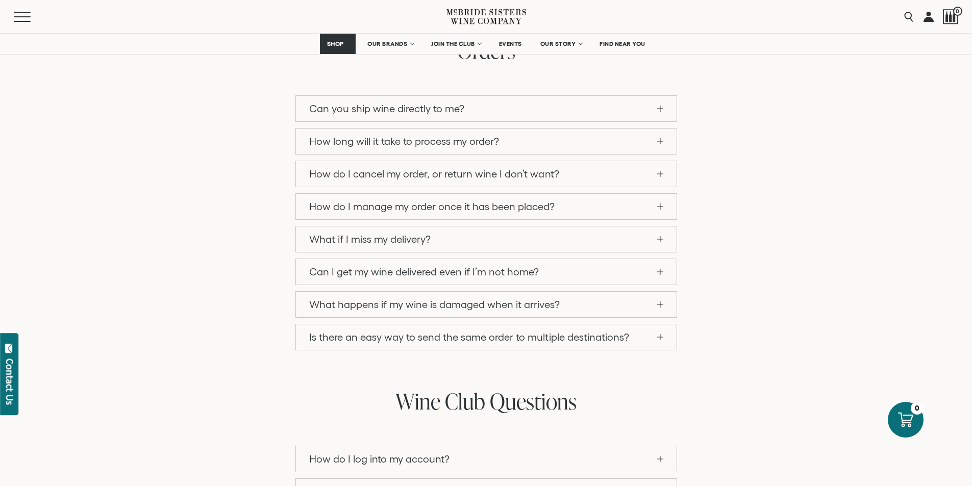
click at [677, 350] on link "Is there an easy way to send the same order to multiple destinations?" at bounding box center [486, 338] width 381 height 26
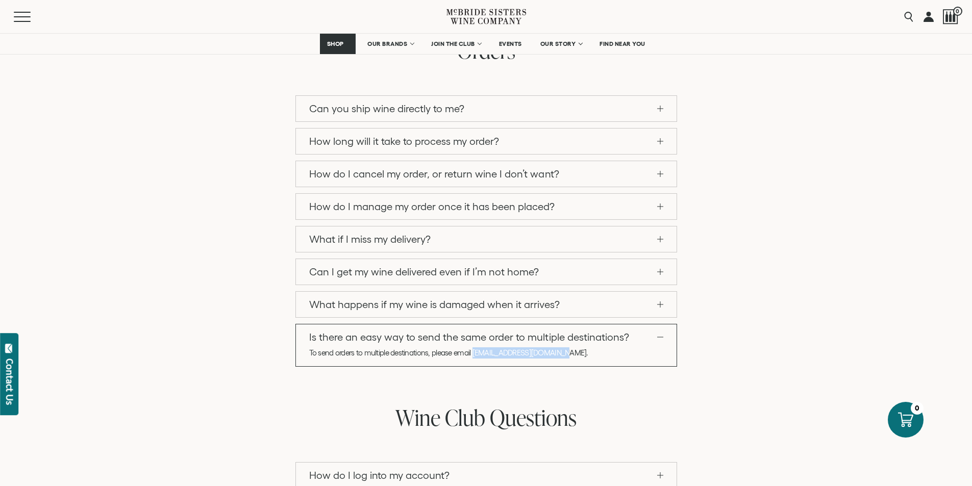
drag, startPoint x: 422, startPoint y: 397, endPoint x: 501, endPoint y: 398, distance: 78.6
click at [501, 359] on p "To send orders to multiple destinations, please email hello@mcbridesisters.com." at bounding box center [451, 353] width 284 height 11
copy p "[EMAIL_ADDRESS][DOMAIN_NAME]"
click at [877, 291] on div "Can you ship wine directly to me? Yes, if you’re in AZ, CA, CO, CT, DC, FL, GA,…" at bounding box center [486, 231] width 952 height 272
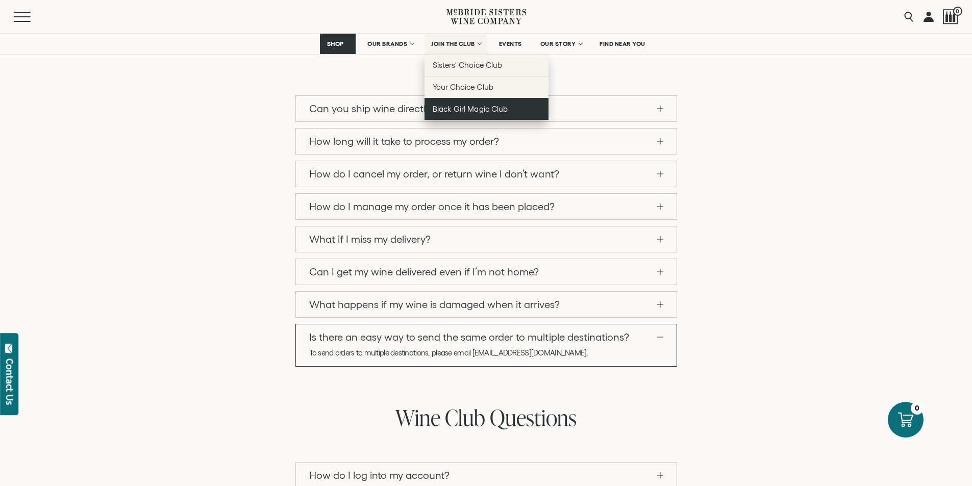
click at [482, 113] on span "Black Girl Magic Club" at bounding box center [470, 109] width 75 height 9
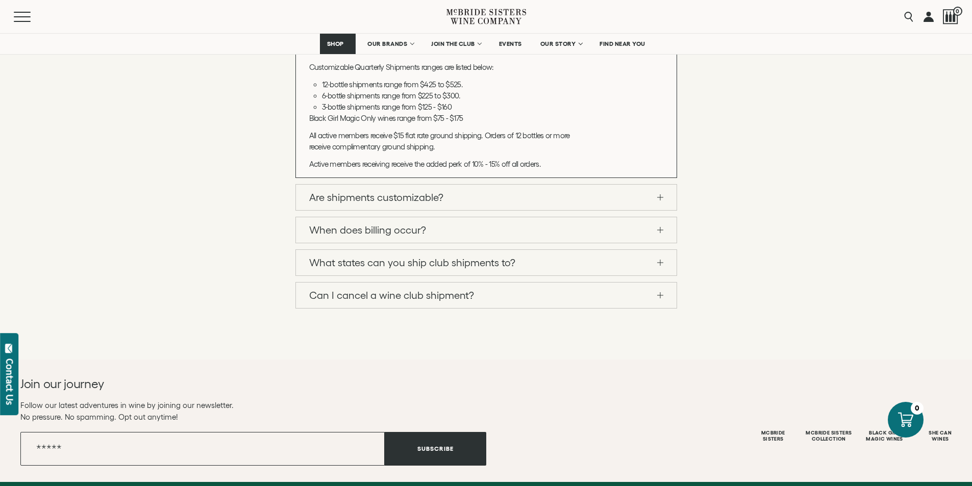
scroll to position [1378, 0]
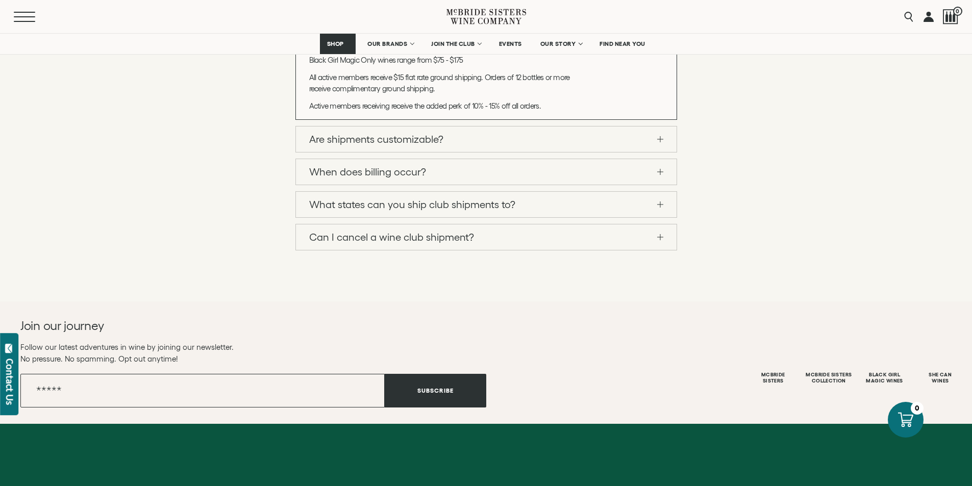
click at [22, 18] on button "Menu" at bounding box center [32, 17] width 37 height 10
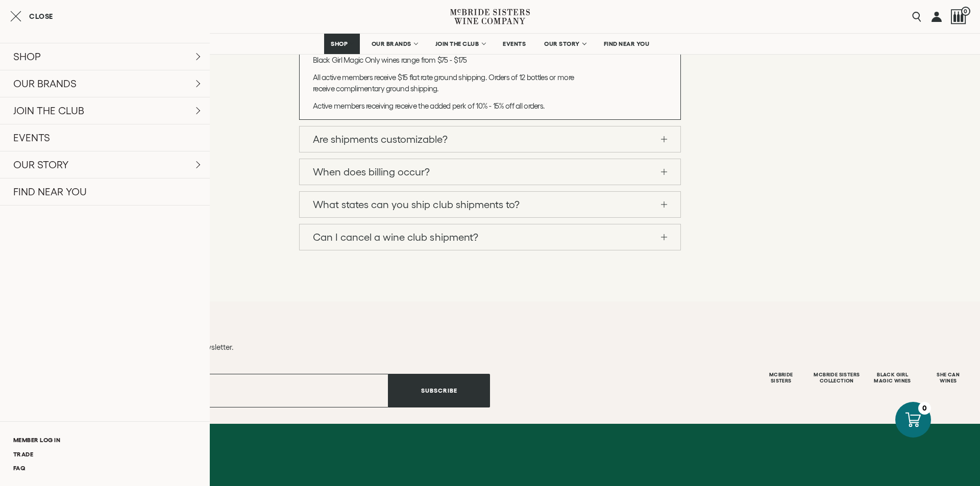
click at [21, 17] on icon "Close cart" at bounding box center [15, 16] width 11 height 12
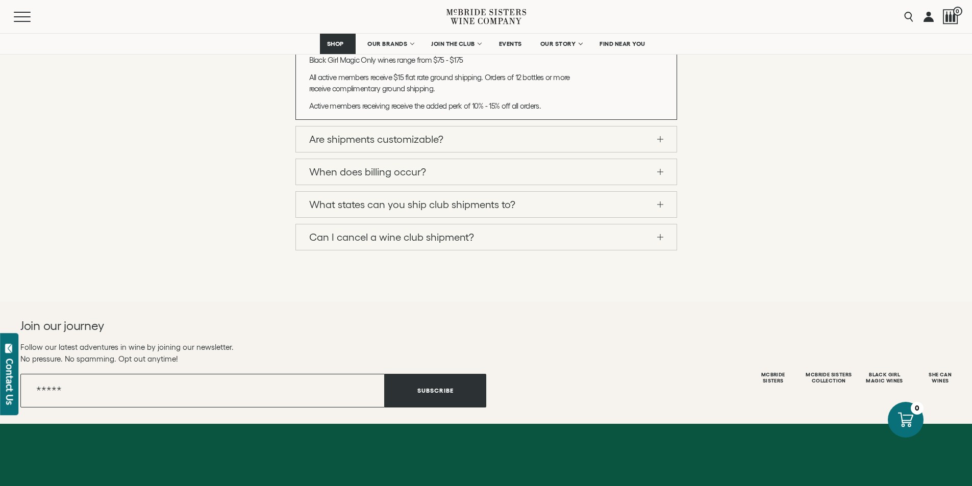
click at [924, 18] on link at bounding box center [929, 16] width 10 height 33
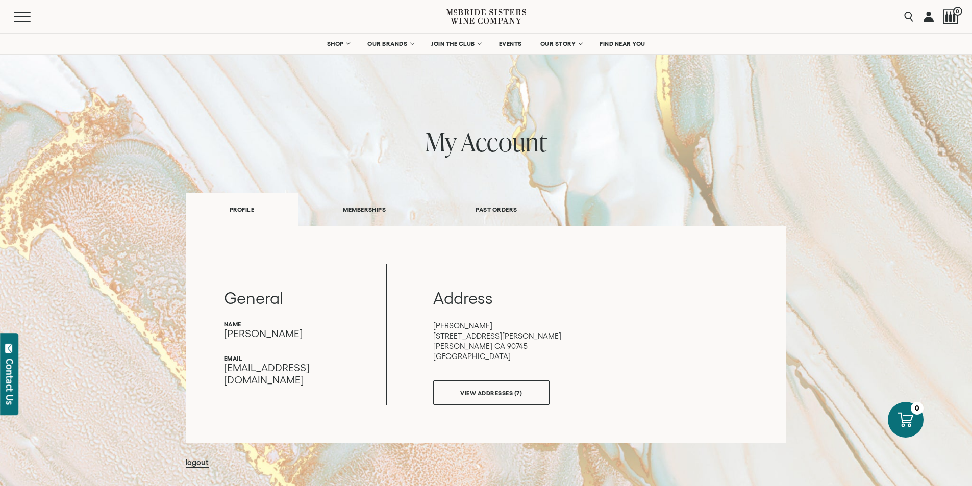
click at [495, 218] on link "PAST ORDERS" at bounding box center [496, 209] width 131 height 35
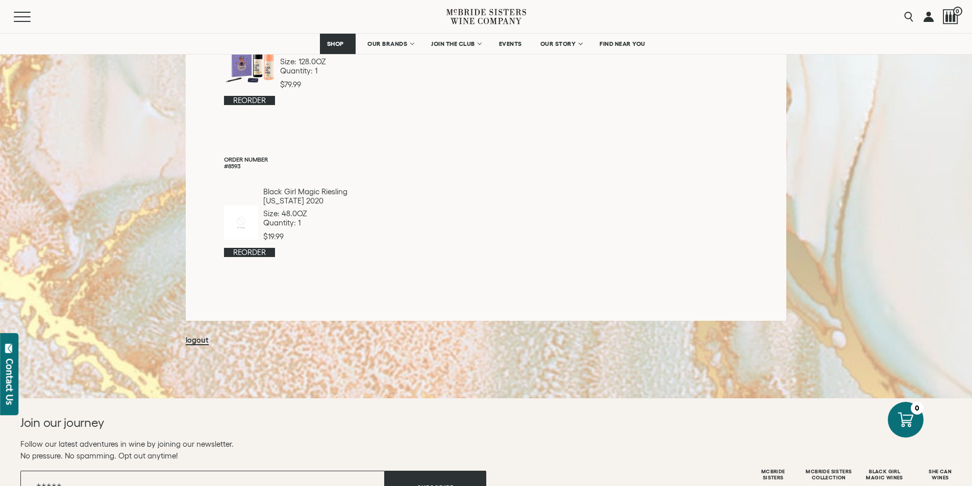
scroll to position [766, 0]
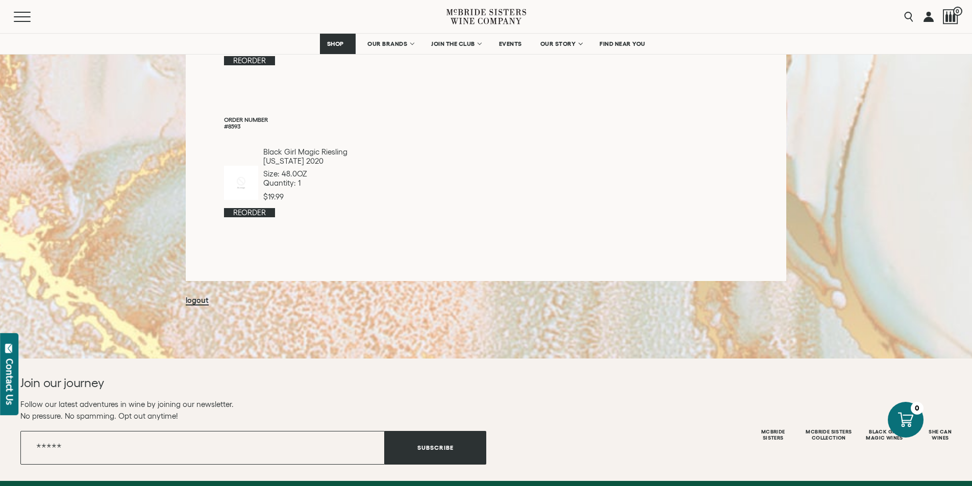
click at [224, 65] on link "Reorder" at bounding box center [249, 60] width 51 height 9
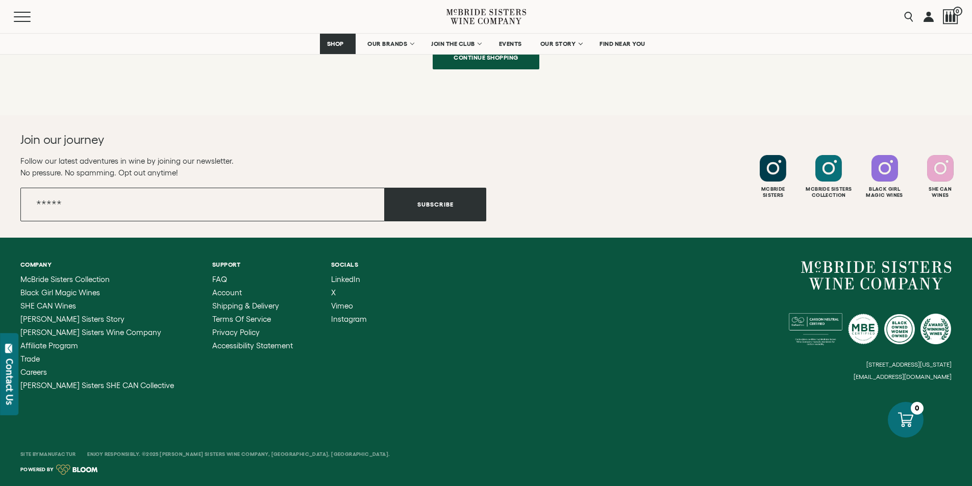
scroll to position [400, 0]
click at [889, 374] on small "[EMAIL_ADDRESS][DOMAIN_NAME]" at bounding box center [903, 377] width 98 height 7
drag, startPoint x: 947, startPoint y: 365, endPoint x: 912, endPoint y: 368, distance: 34.8
click at [912, 368] on div "Company [PERSON_NAME] Sisters Collection Black Girl Magic Wines SHE CAN Wines […" at bounding box center [486, 326] width 972 height 176
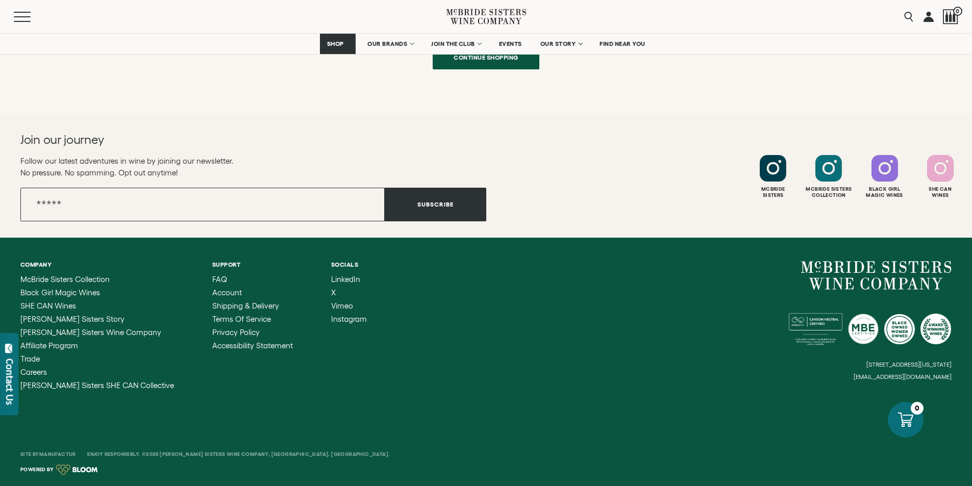
drag, startPoint x: 904, startPoint y: 366, endPoint x: 933, endPoint y: 366, distance: 29.1
click at [933, 374] on small "[EMAIL_ADDRESS][DOMAIN_NAME]" at bounding box center [903, 377] width 98 height 7
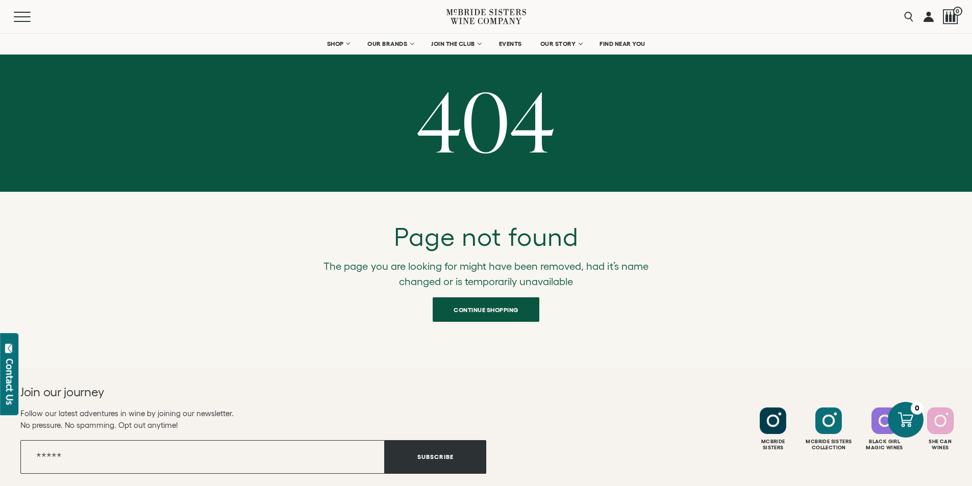
scroll to position [0, 0]
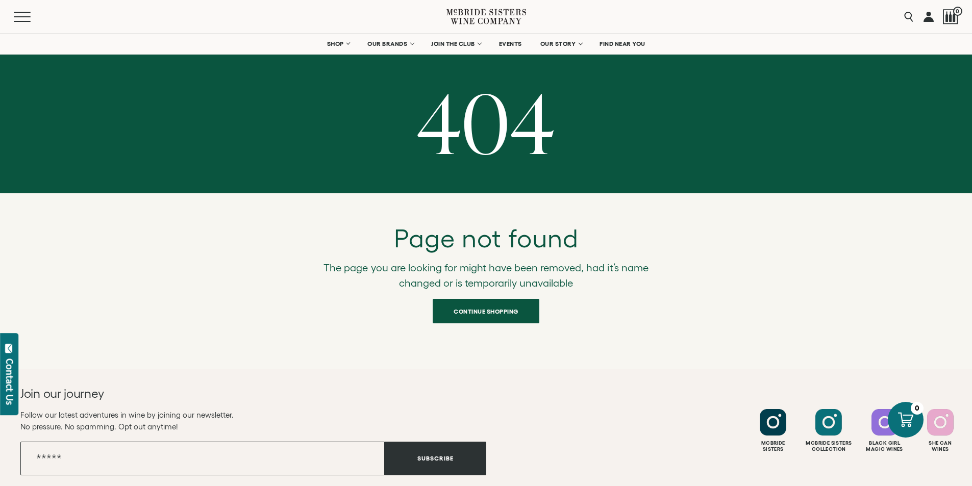
click at [924, 21] on link at bounding box center [929, 16] width 10 height 33
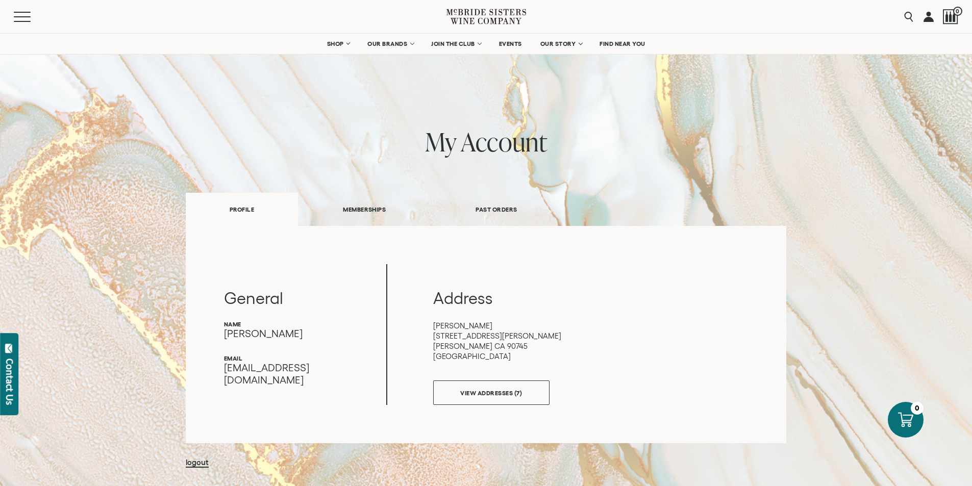
click at [489, 218] on link "PAST ORDERS" at bounding box center [496, 209] width 131 height 35
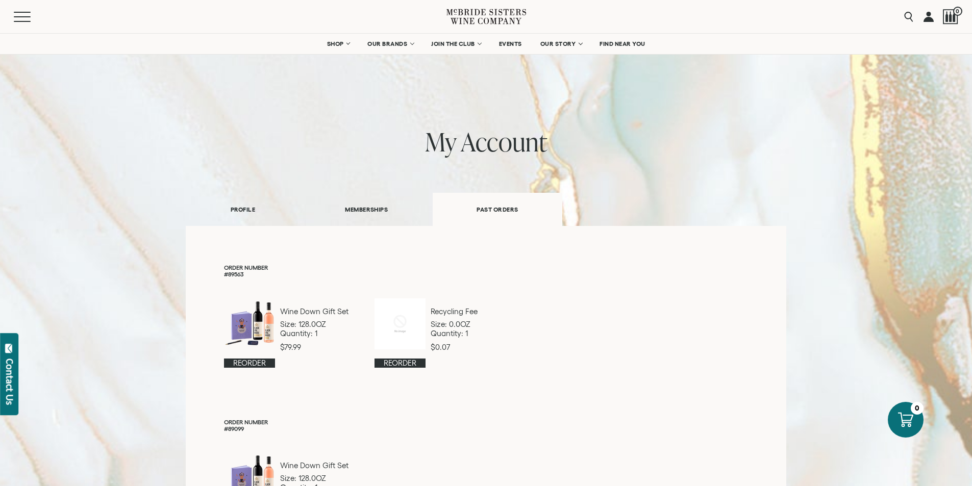
click at [924, 19] on link at bounding box center [929, 16] width 10 height 33
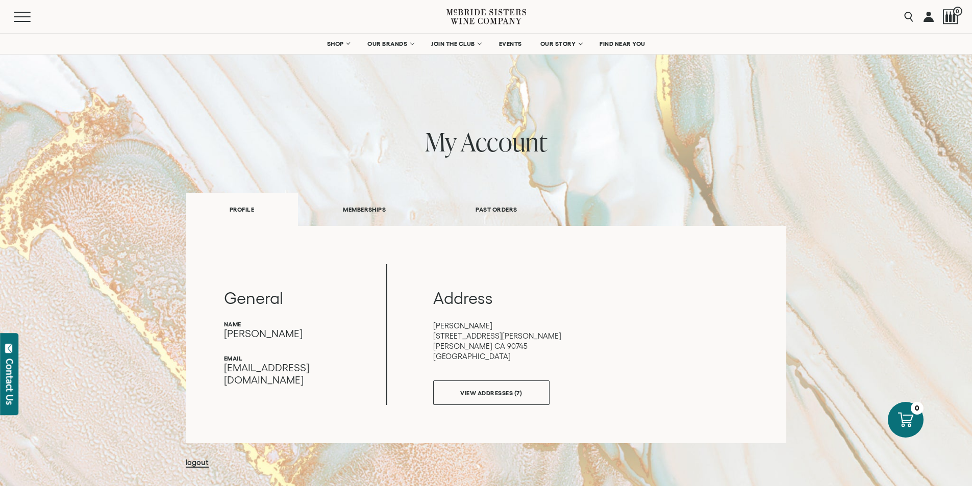
click at [924, 20] on link at bounding box center [929, 16] width 10 height 33
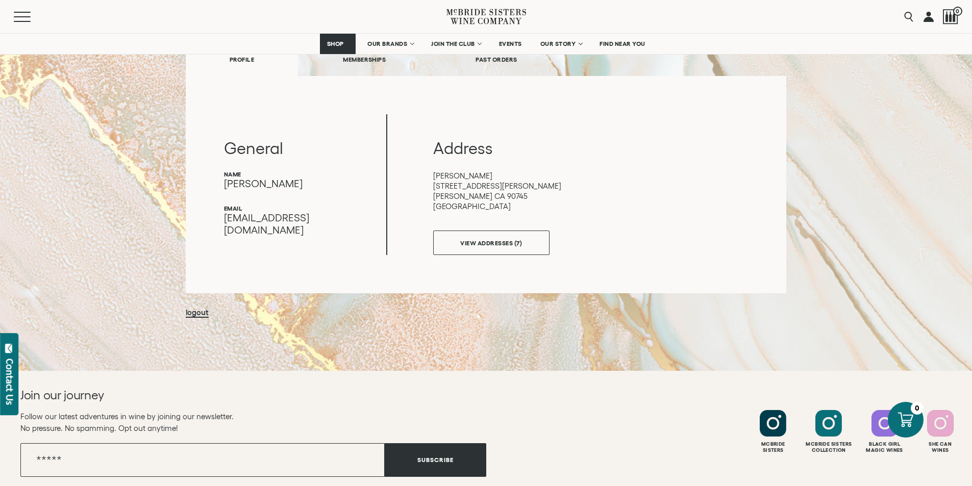
scroll to position [153, 0]
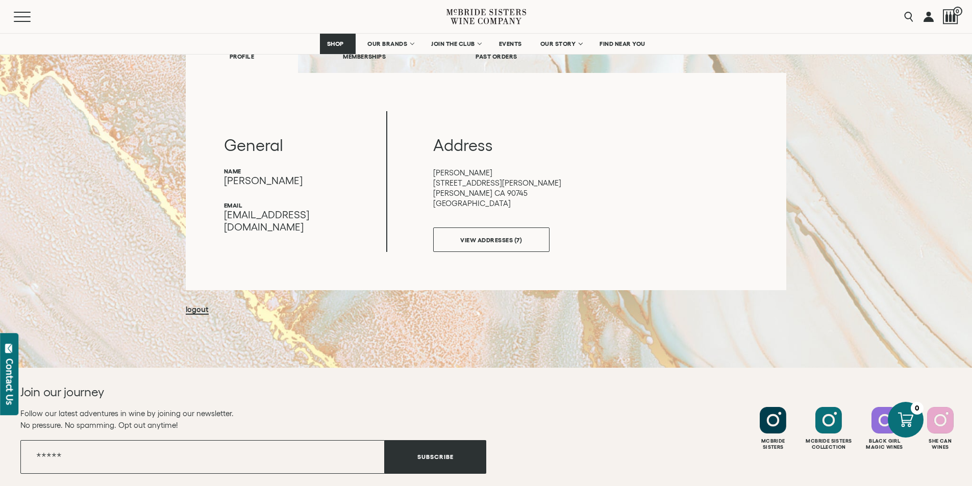
click at [186, 315] on link "logout" at bounding box center [197, 310] width 23 height 10
